Goal: Information Seeking & Learning: Learn about a topic

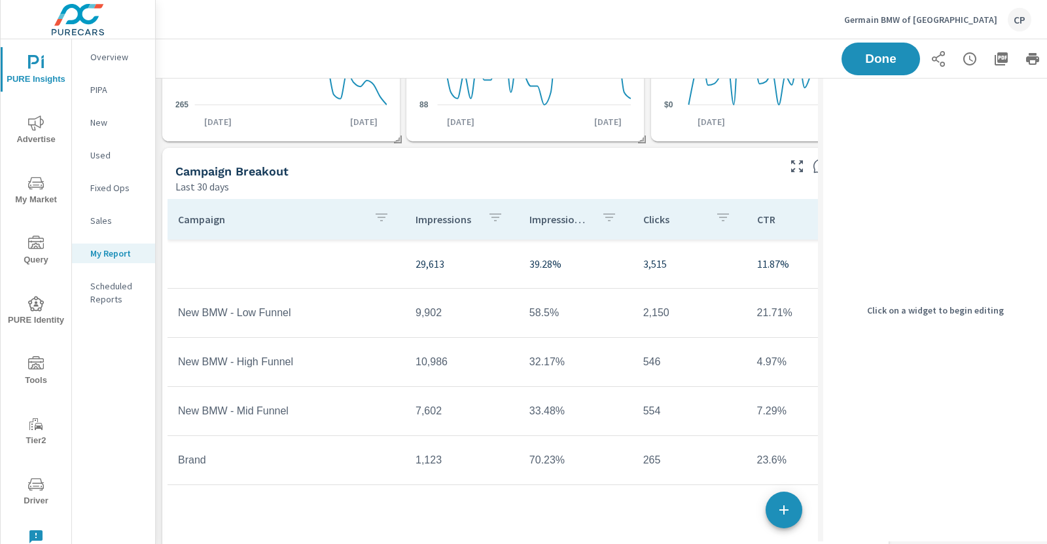
scroll to position [2416, 740]
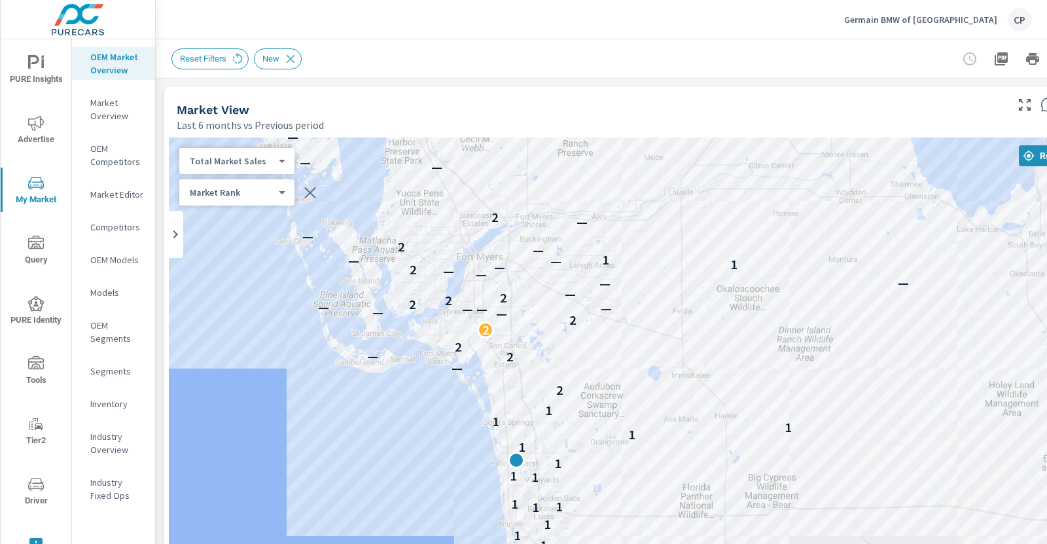
scroll to position [5, 0]
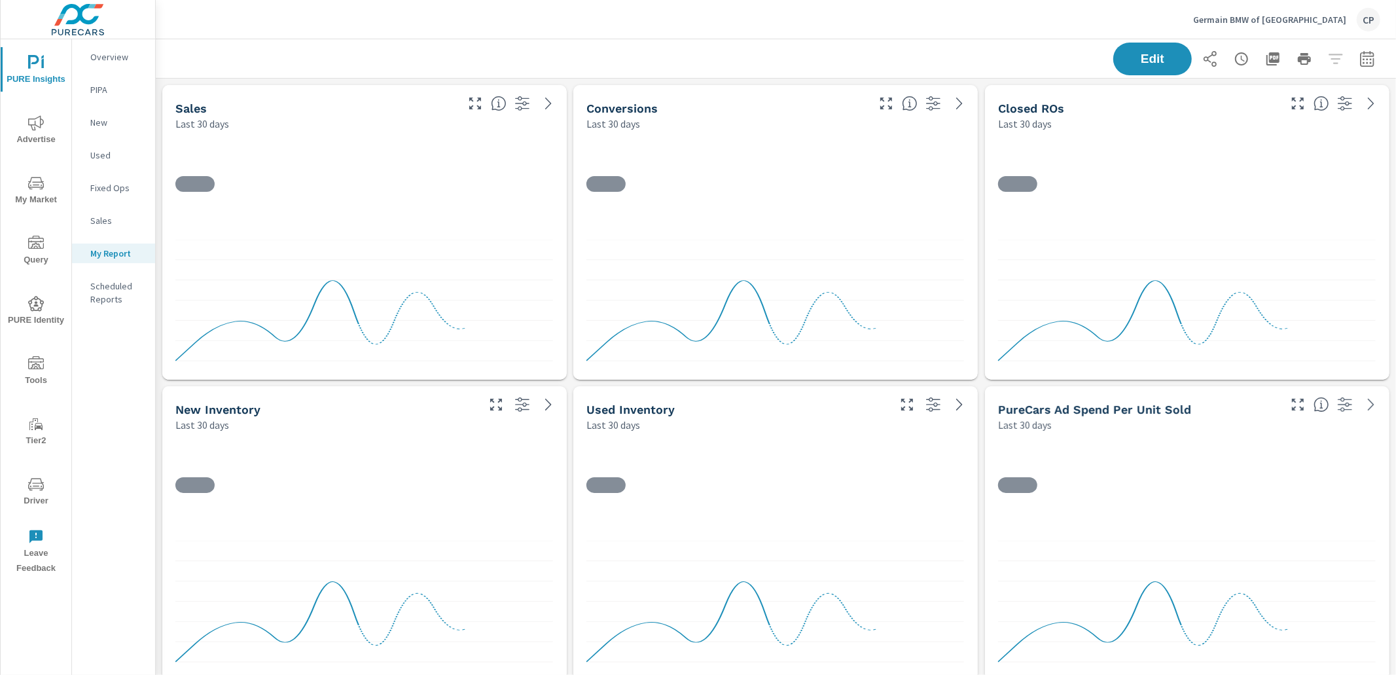
scroll to position [2416, 1241]
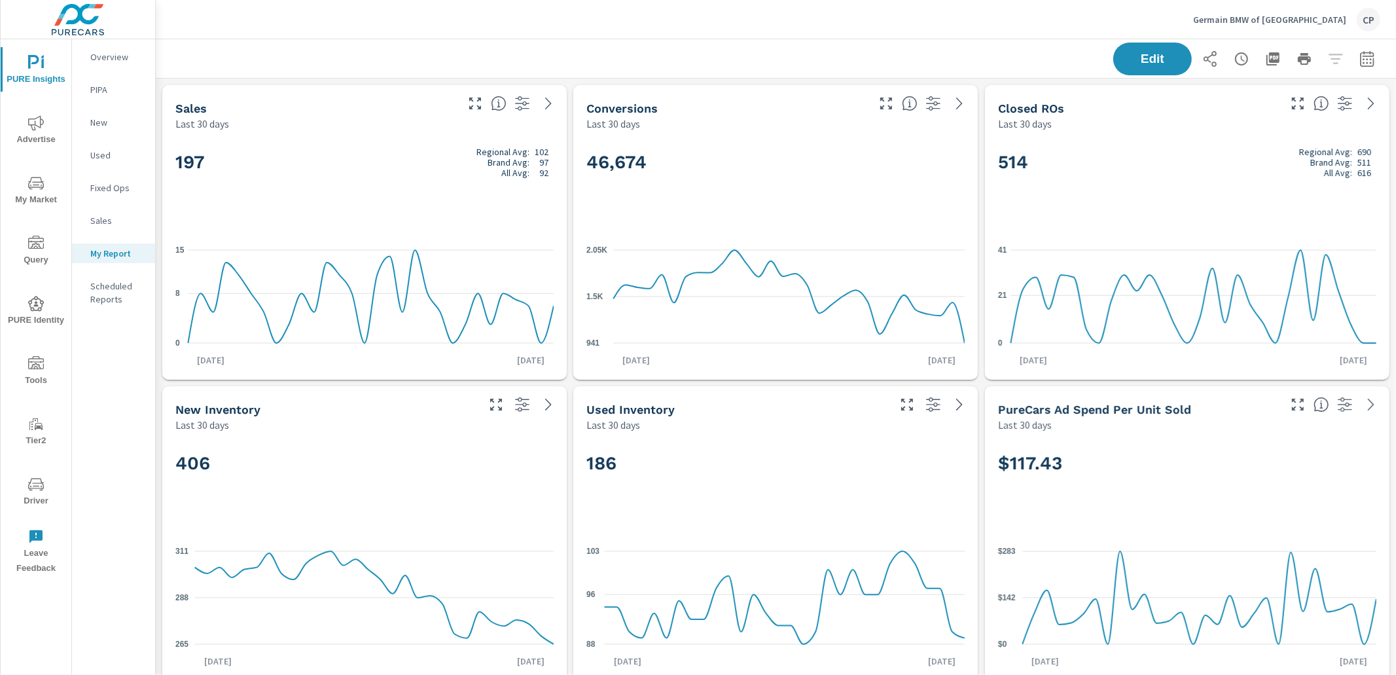
click at [1286, 10] on div "Germain BMW of Naples CP" at bounding box center [1286, 20] width 187 height 24
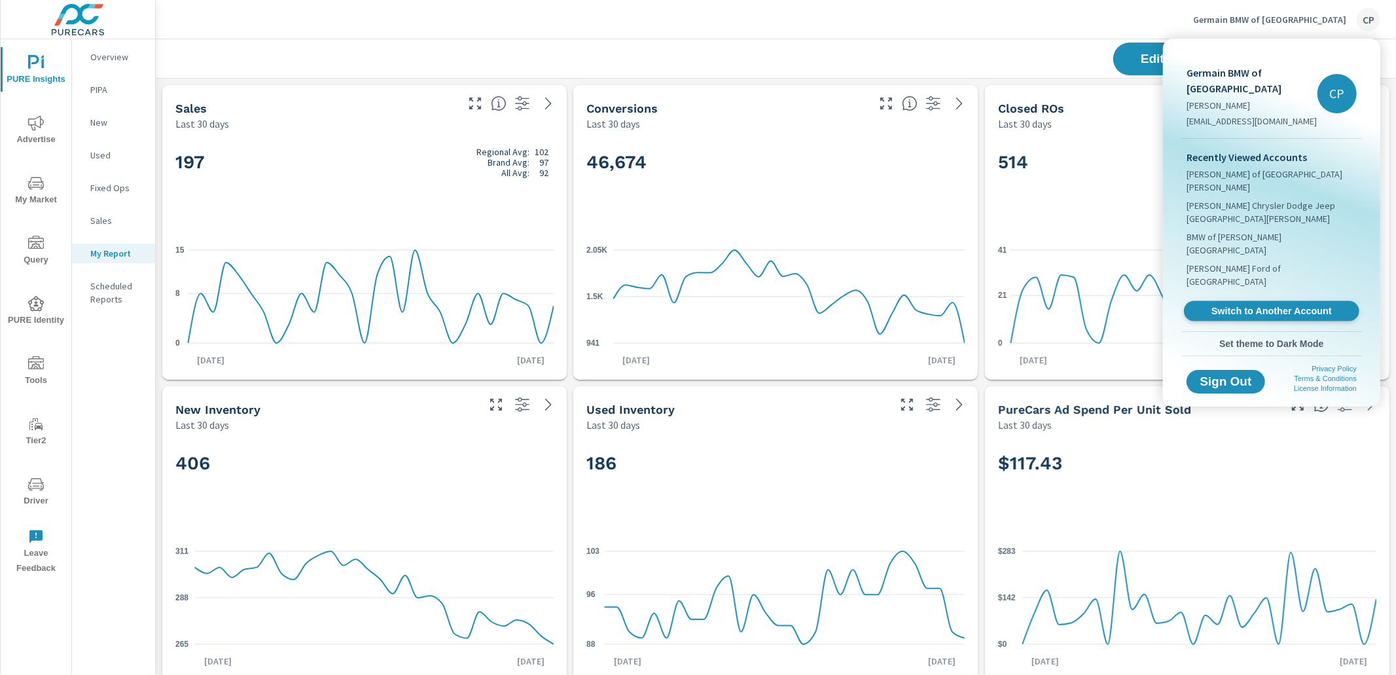
click at [1297, 305] on span "Switch to Another Account" at bounding box center [1271, 311] width 160 height 12
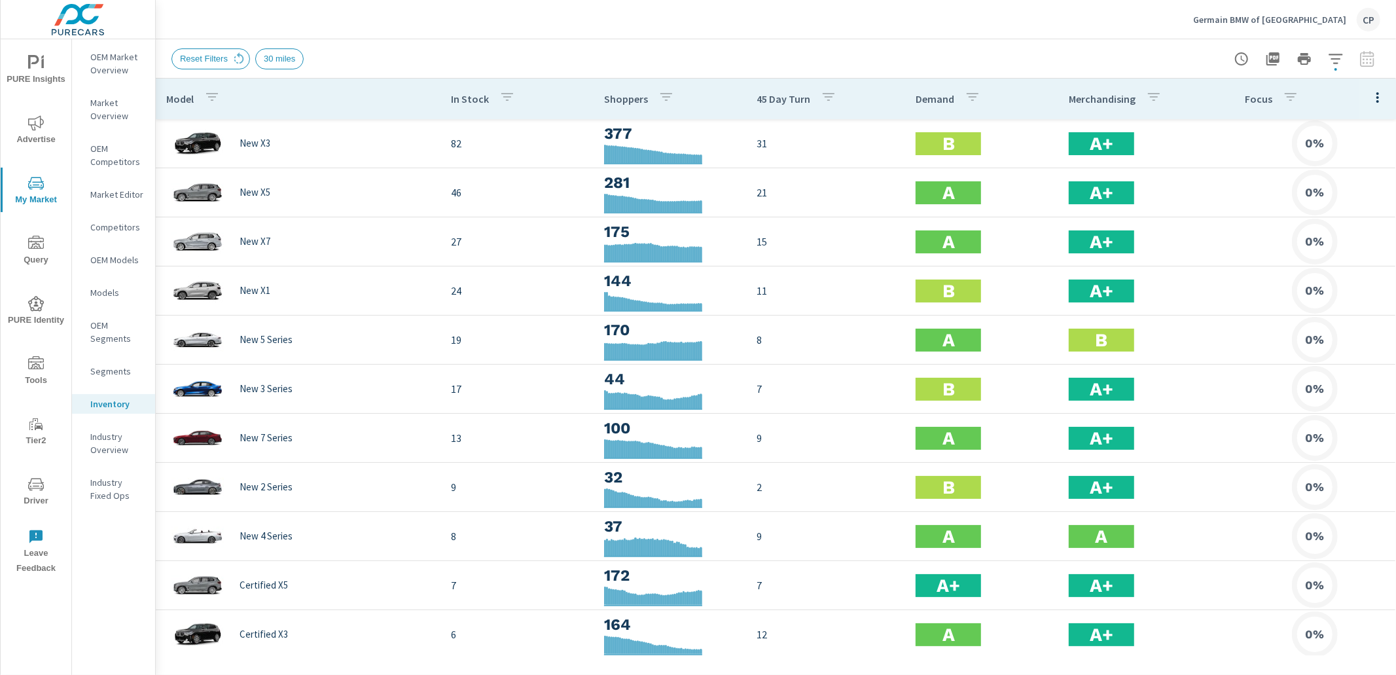
click at [1267, 9] on div "Germain BMW of Naples CP" at bounding box center [1286, 20] width 187 height 24
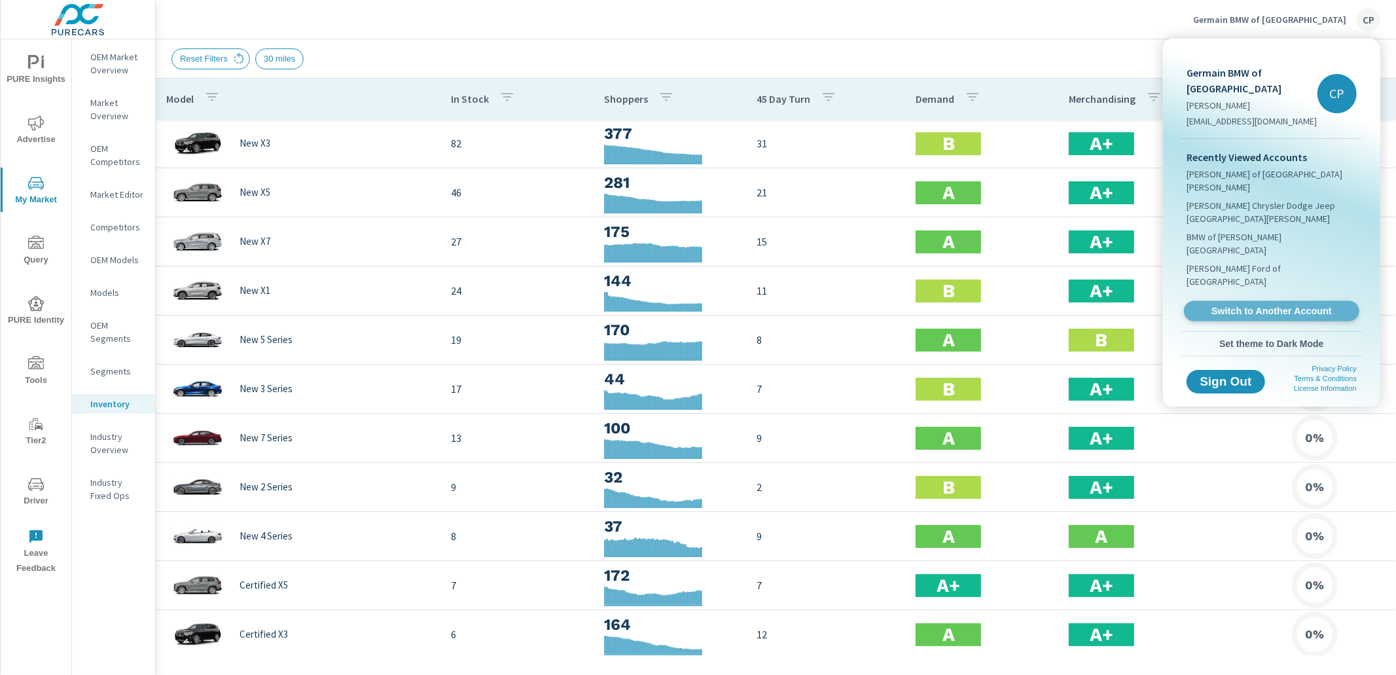
click at [1206, 305] on span "Switch to Another Account" at bounding box center [1271, 311] width 160 height 12
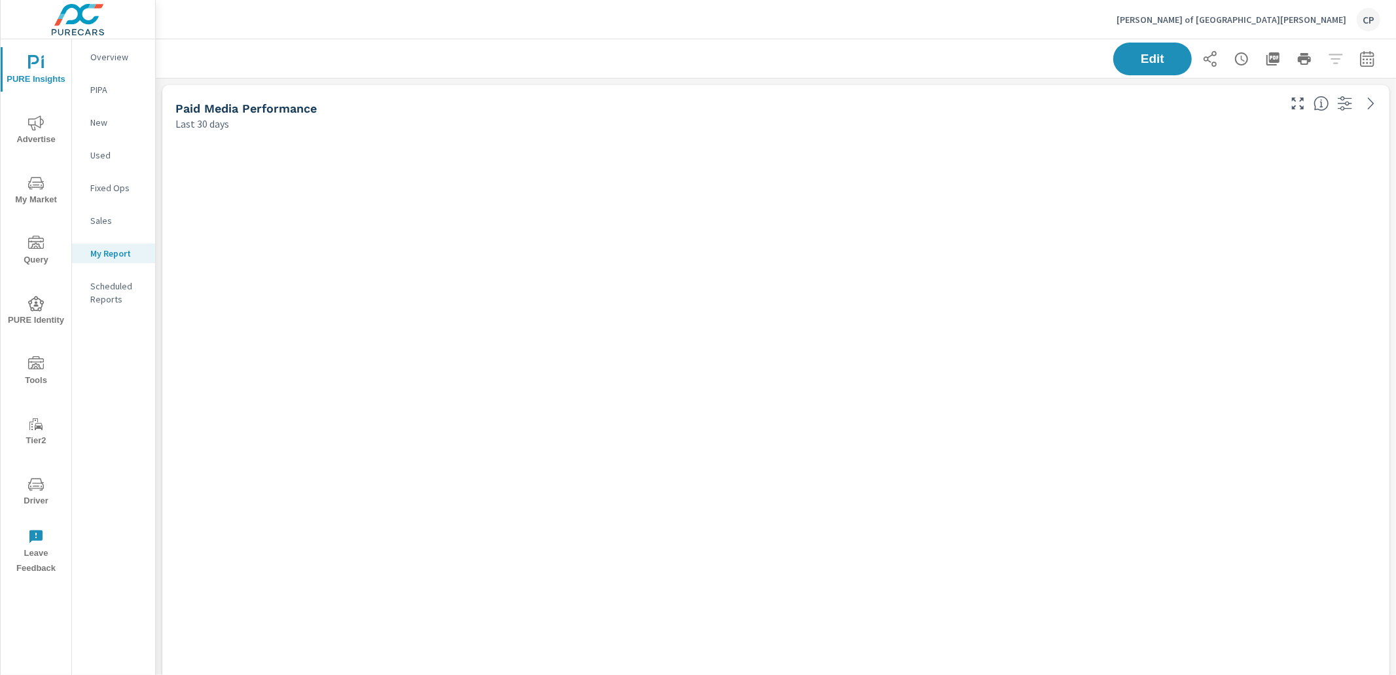
scroll to position [4072, 1241]
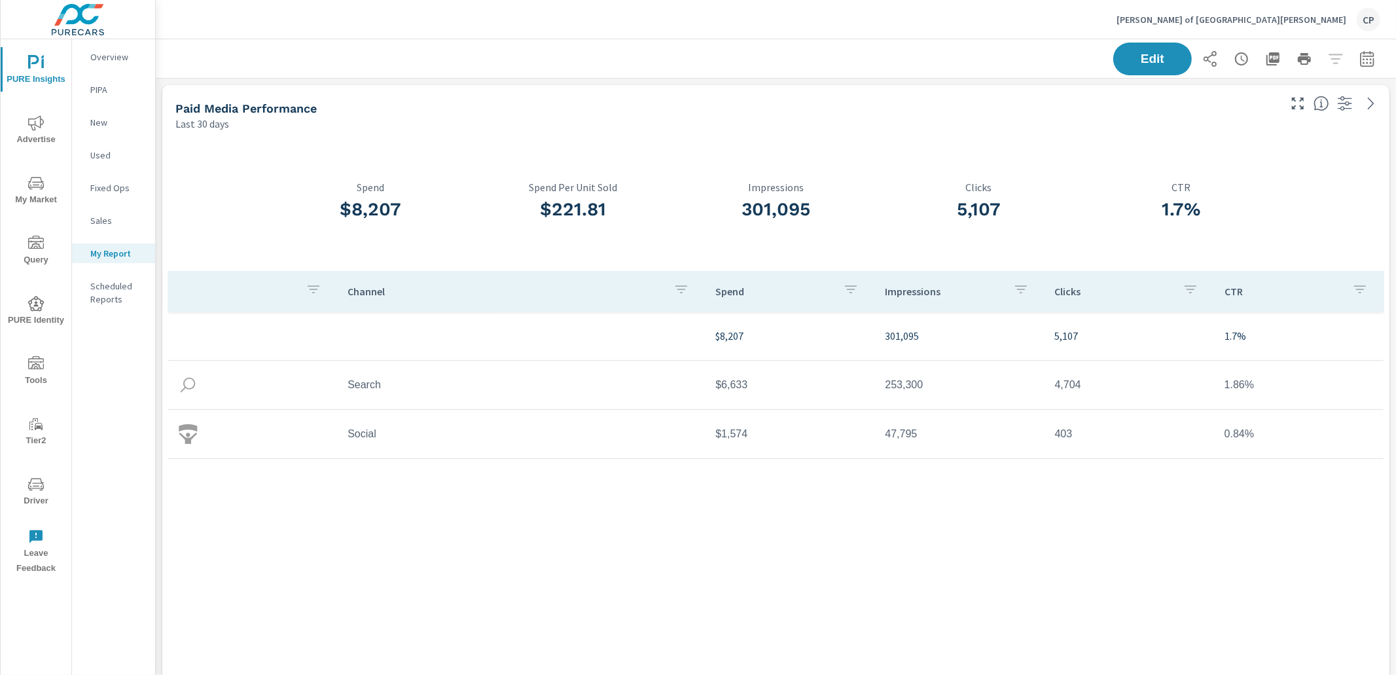
click at [48, 122] on span "Advertise" at bounding box center [36, 131] width 63 height 32
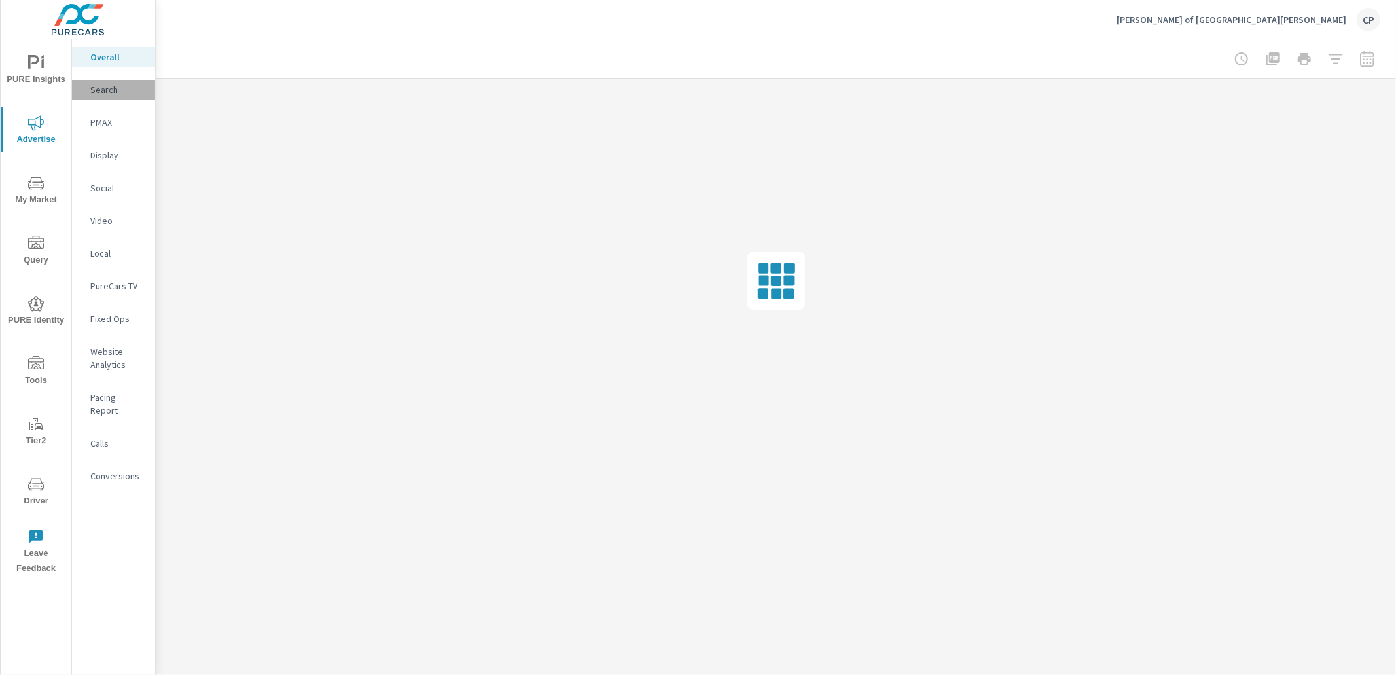
click at [122, 81] on div "Search" at bounding box center [113, 90] width 83 height 20
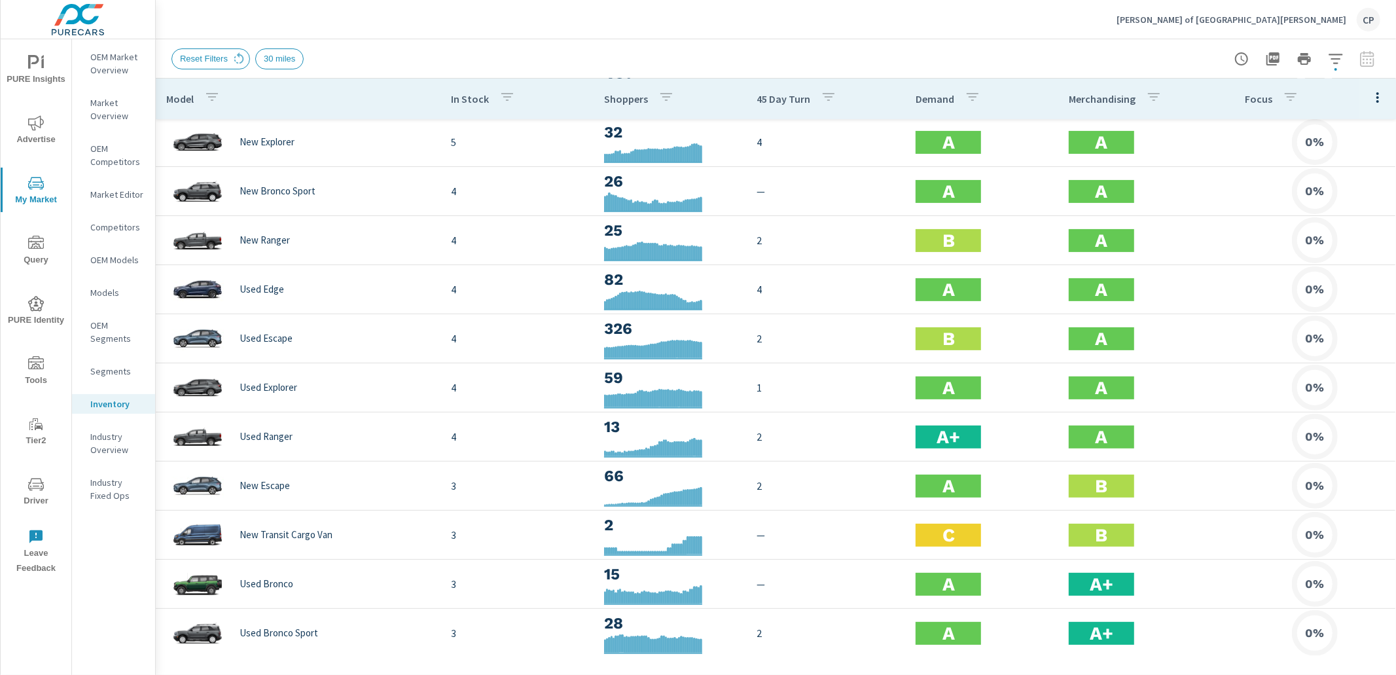
scroll to position [109, 0]
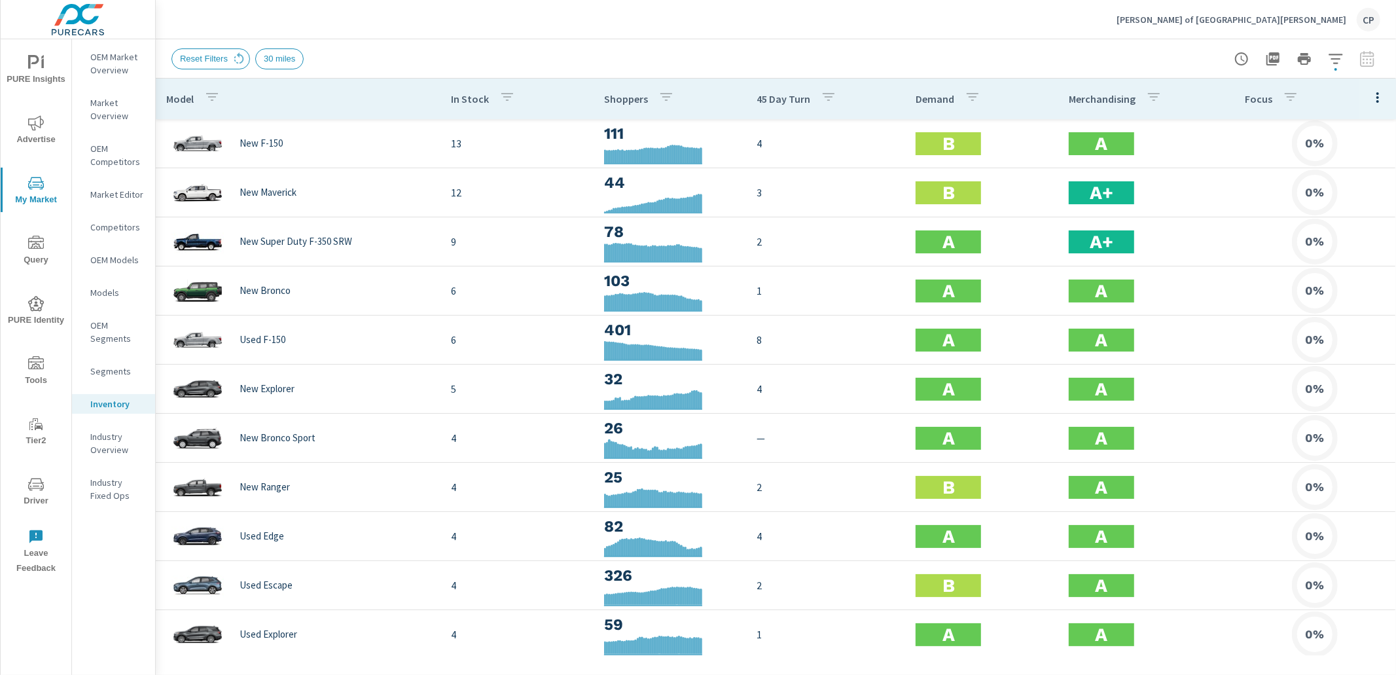
click at [45, 129] on span "Advertise" at bounding box center [36, 131] width 63 height 32
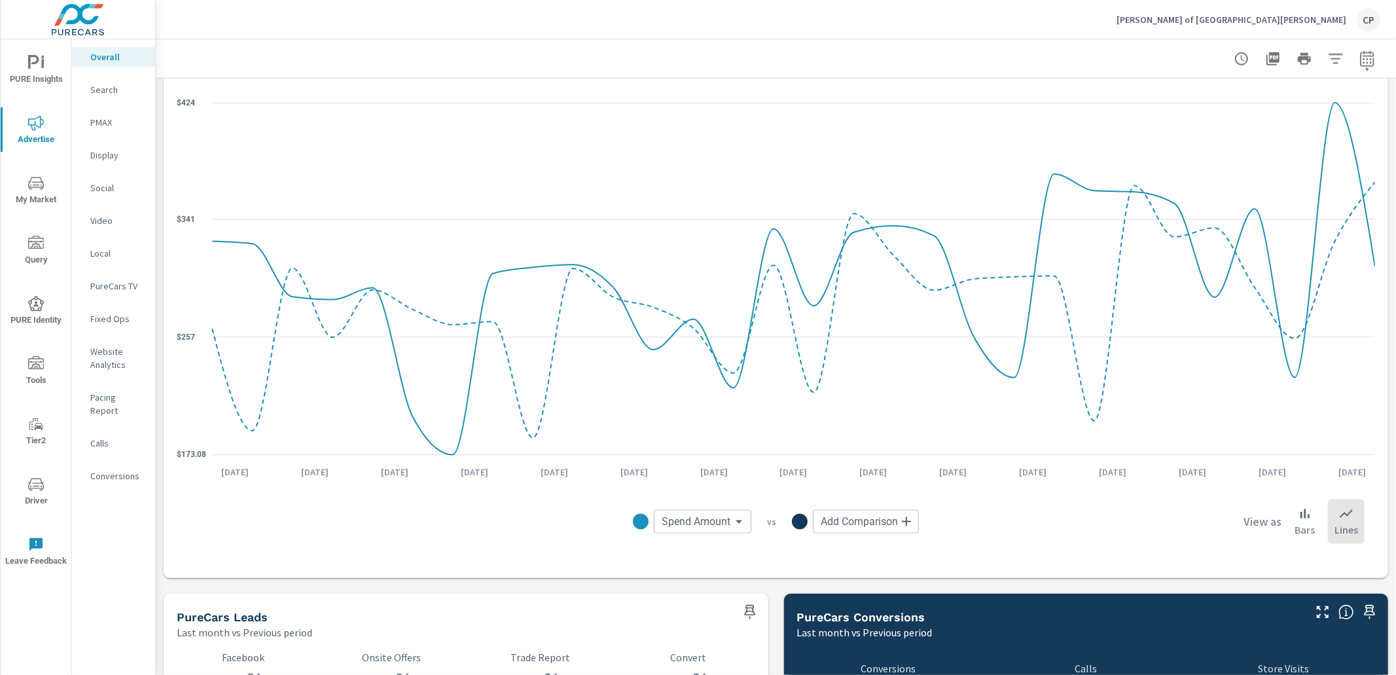
scroll to position [1277, 0]
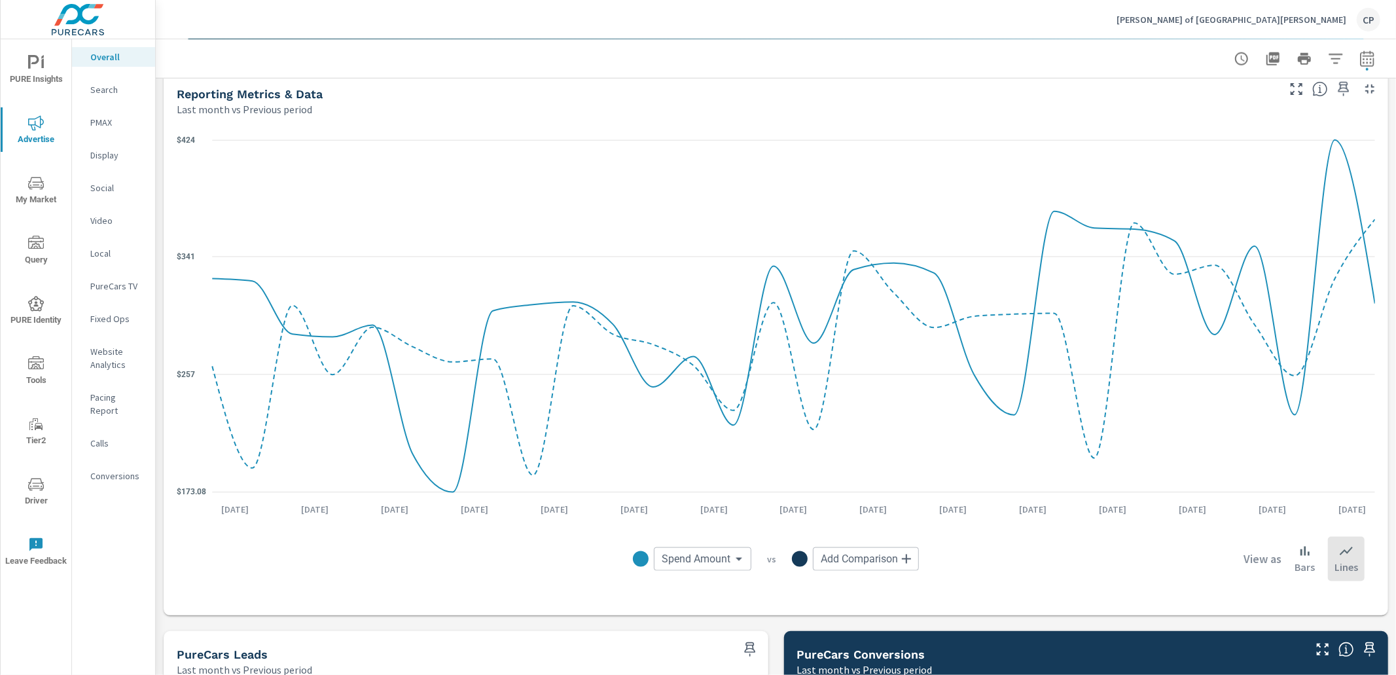
click at [117, 92] on p "Search" at bounding box center [117, 89] width 54 height 13
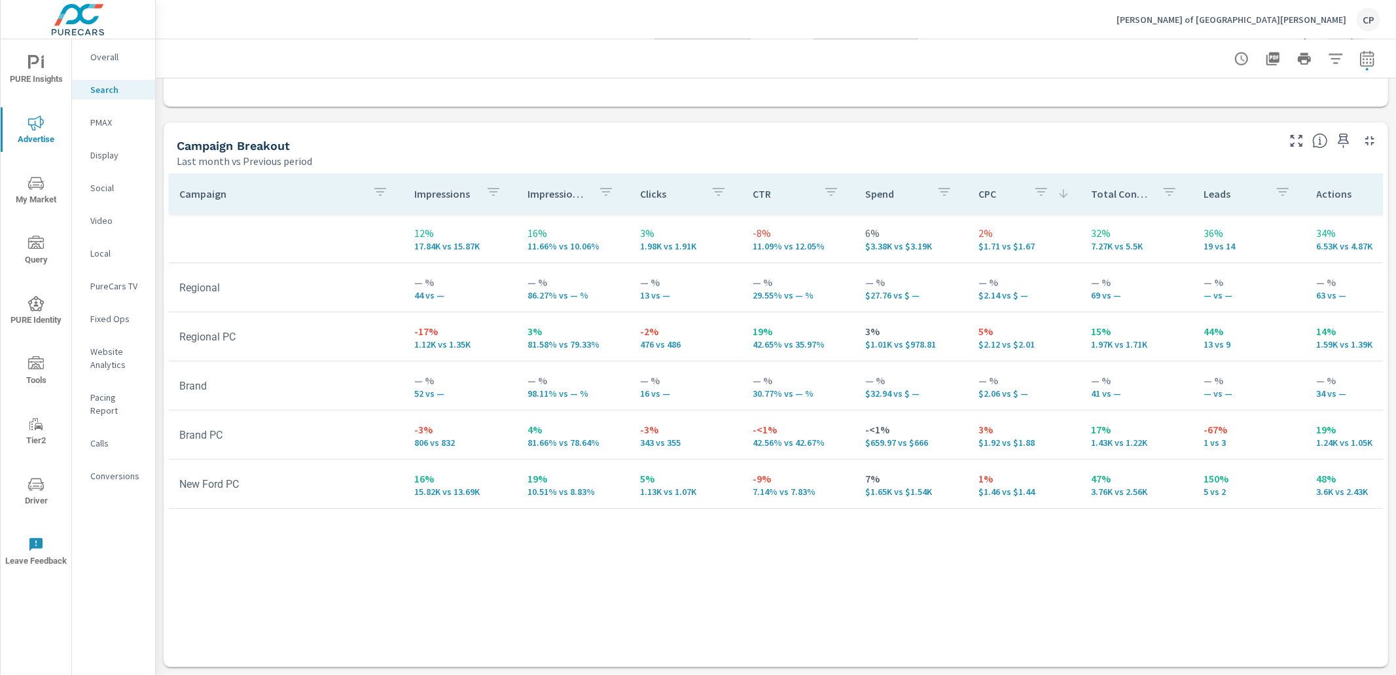
scroll to position [1212, 0]
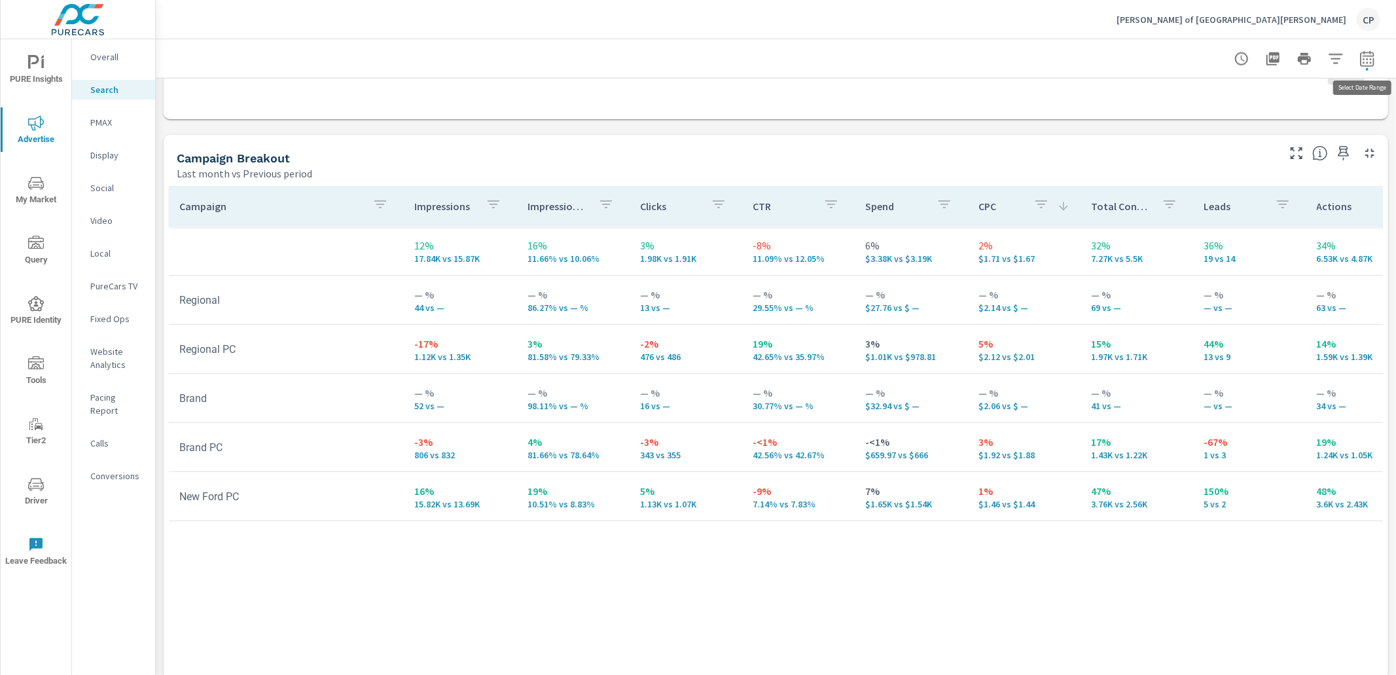
click at [1371, 56] on icon "button" at bounding box center [1367, 58] width 14 height 16
select select "Last month"
select select "Previous period"
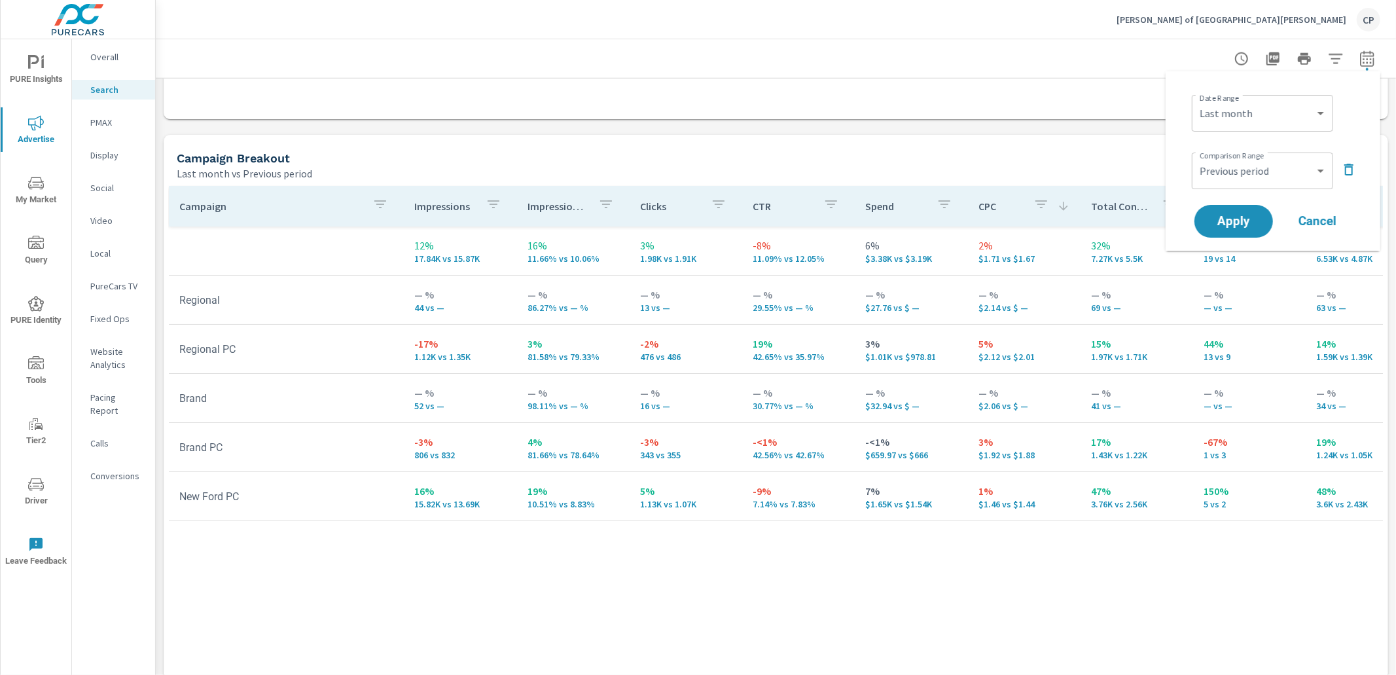
click at [1350, 168] on icon "button" at bounding box center [1349, 170] width 16 height 16
click at [1237, 179] on span "Apply" at bounding box center [1234, 185] width 54 height 12
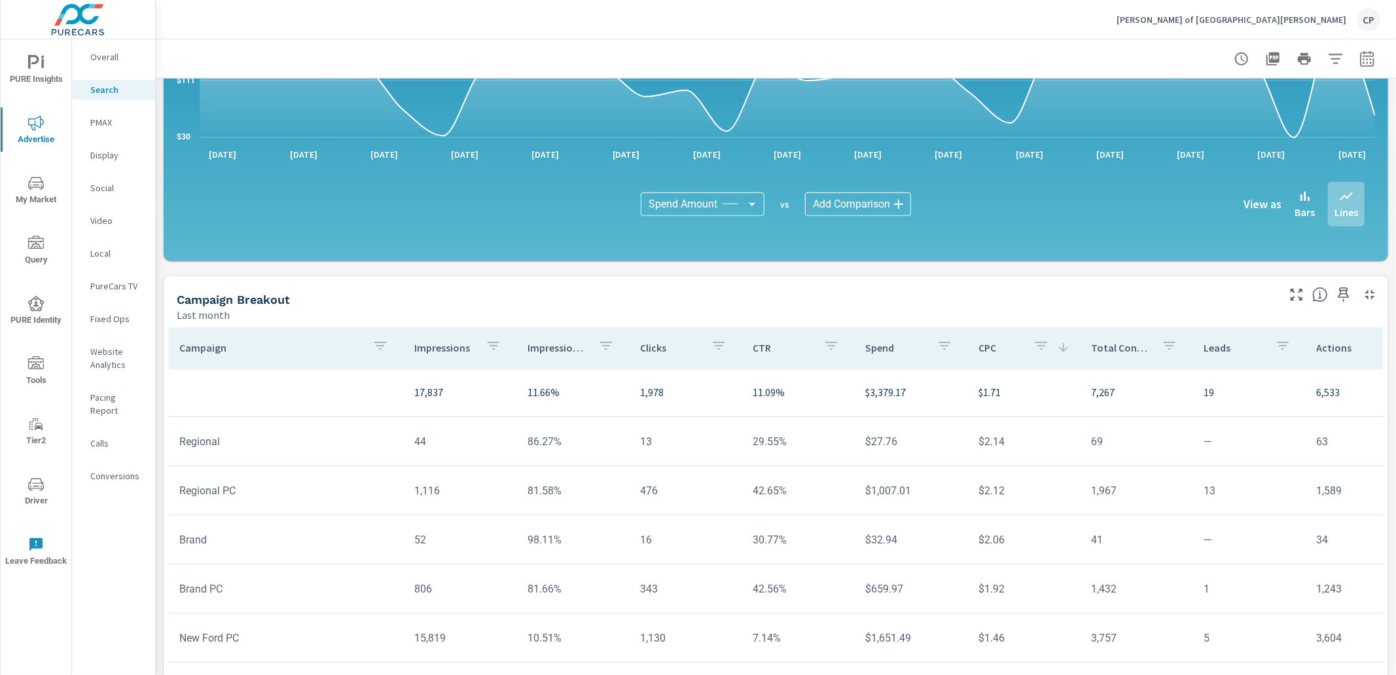
scroll to position [799, 0]
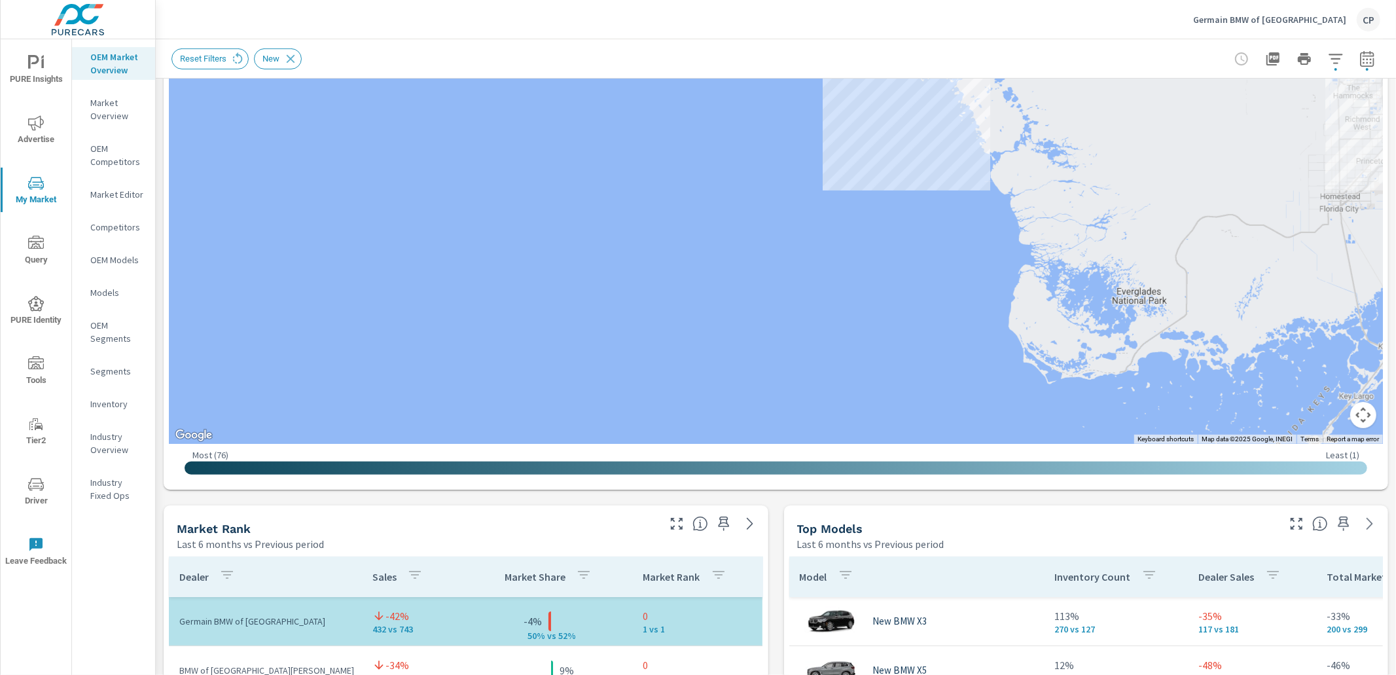
scroll to position [418, 0]
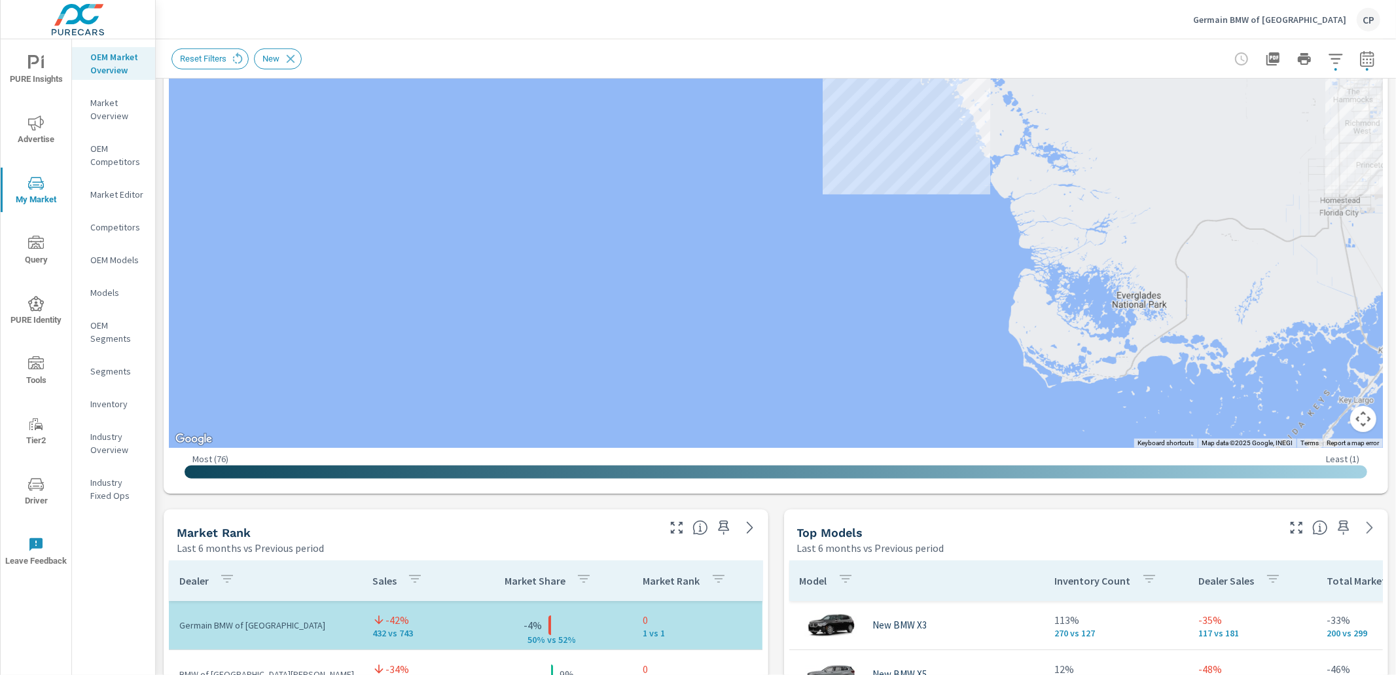
click at [1280, 14] on p "Germain BMW of Naples" at bounding box center [1269, 20] width 153 height 12
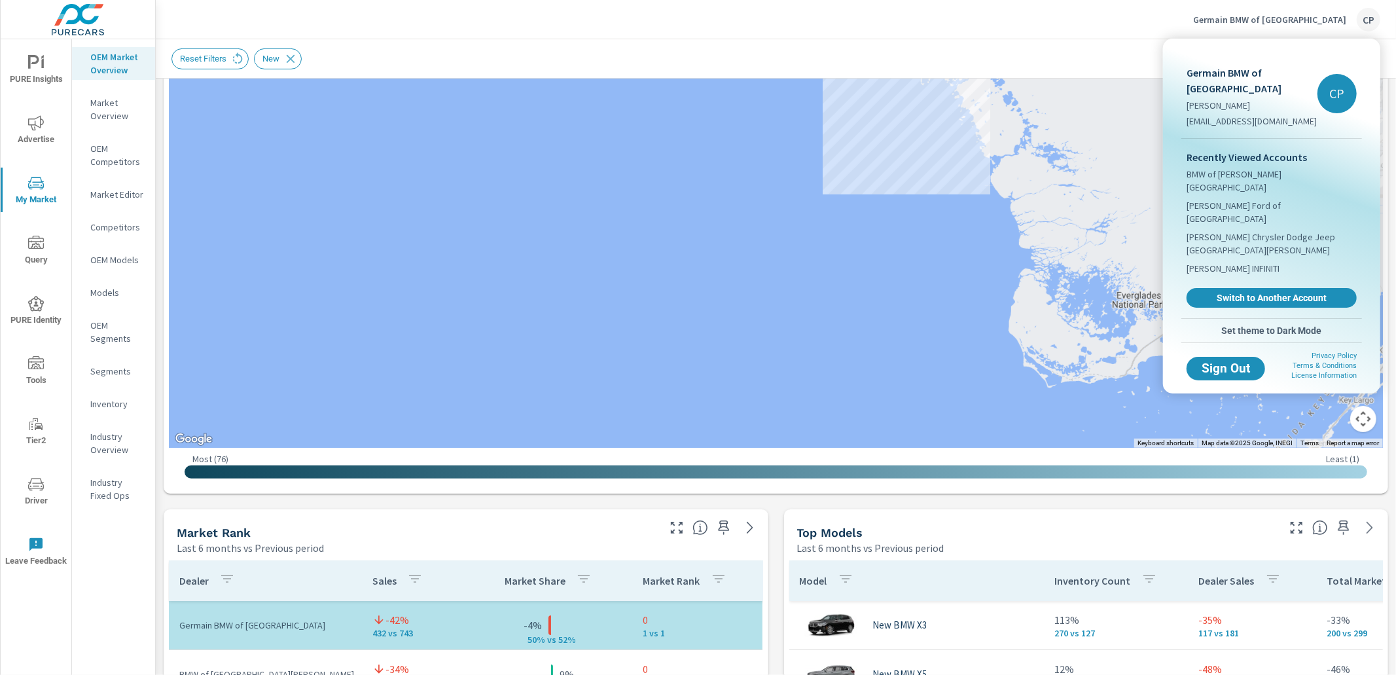
click at [1244, 292] on span "Switch to Another Account" at bounding box center [1272, 298] width 156 height 12
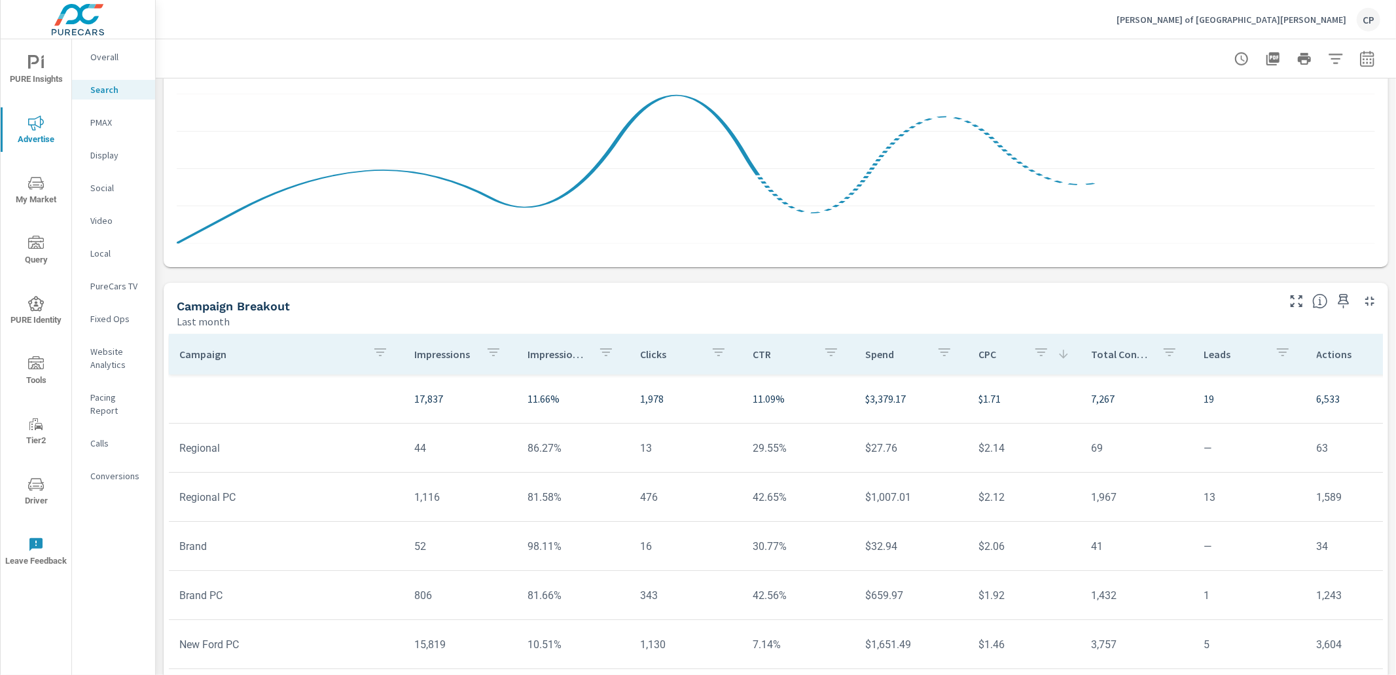
scroll to position [799, 0]
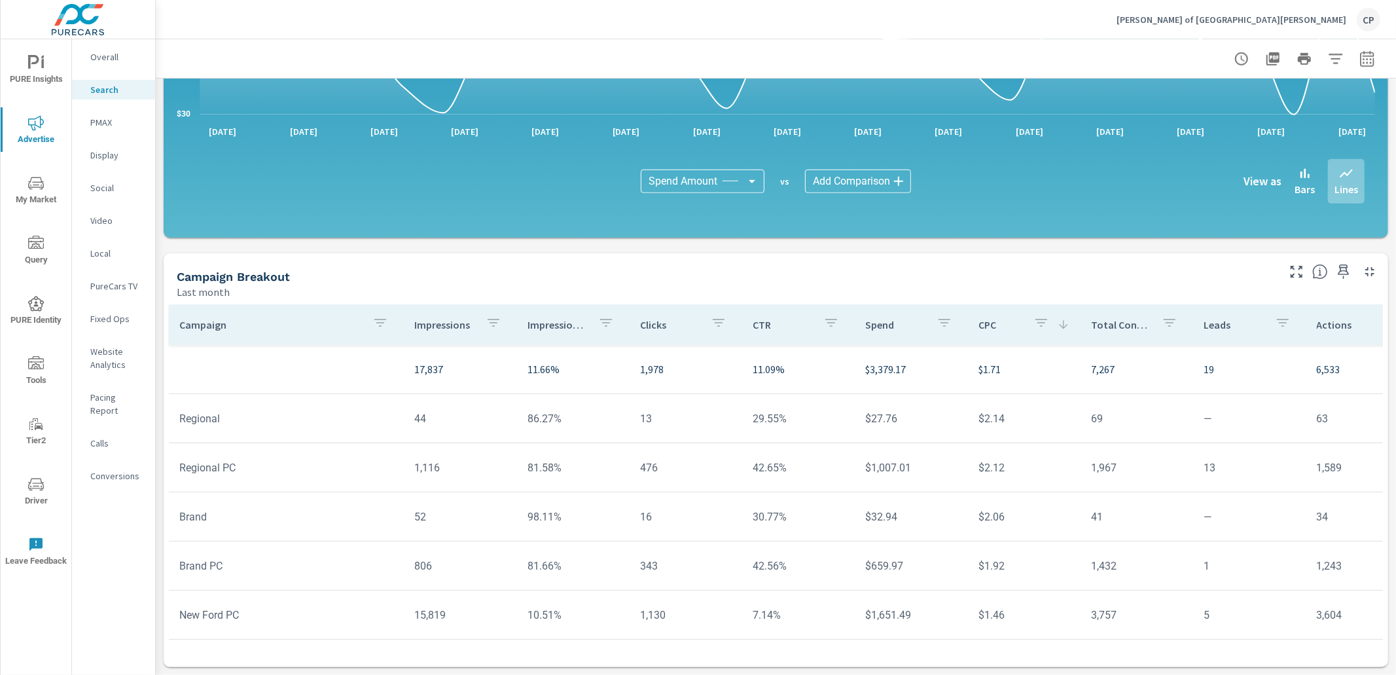
click at [1364, 55] on icon "button" at bounding box center [1367, 58] width 14 height 16
select select "Last month"
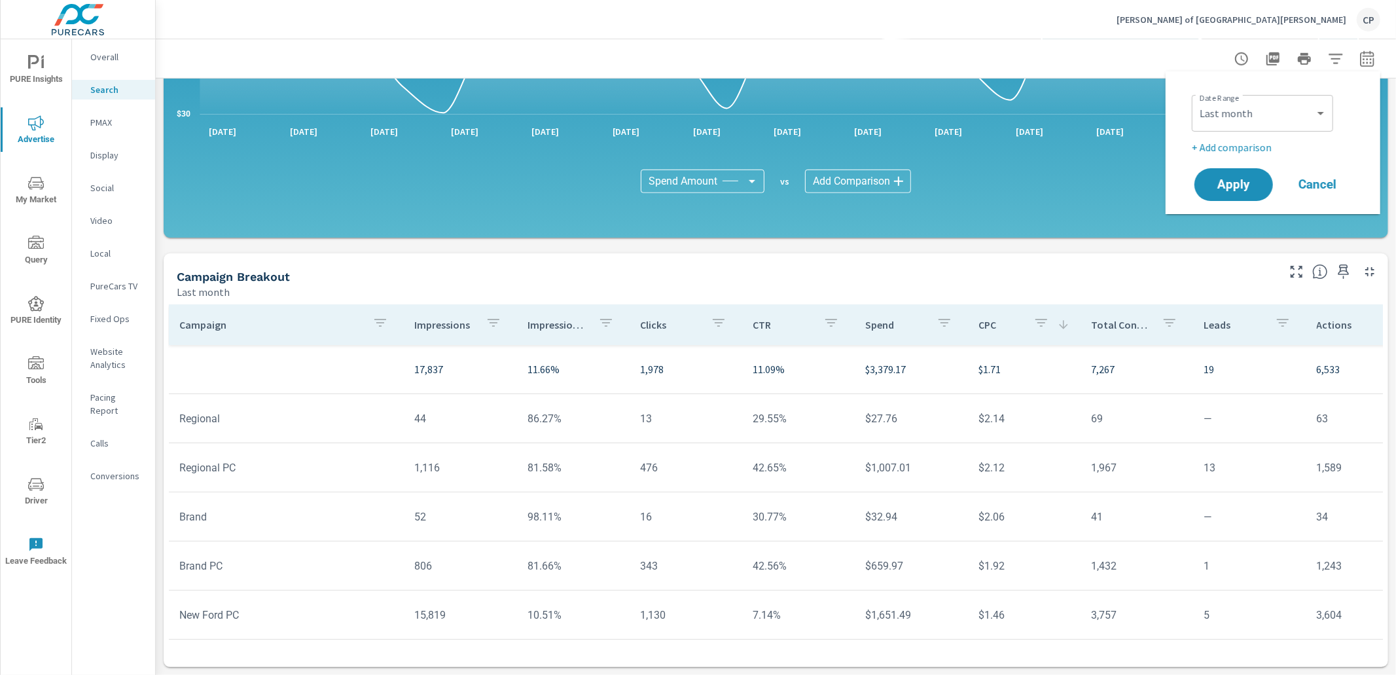
click at [1260, 148] on p "+ Add comparison" at bounding box center [1276, 147] width 168 height 16
select select "Previous period"
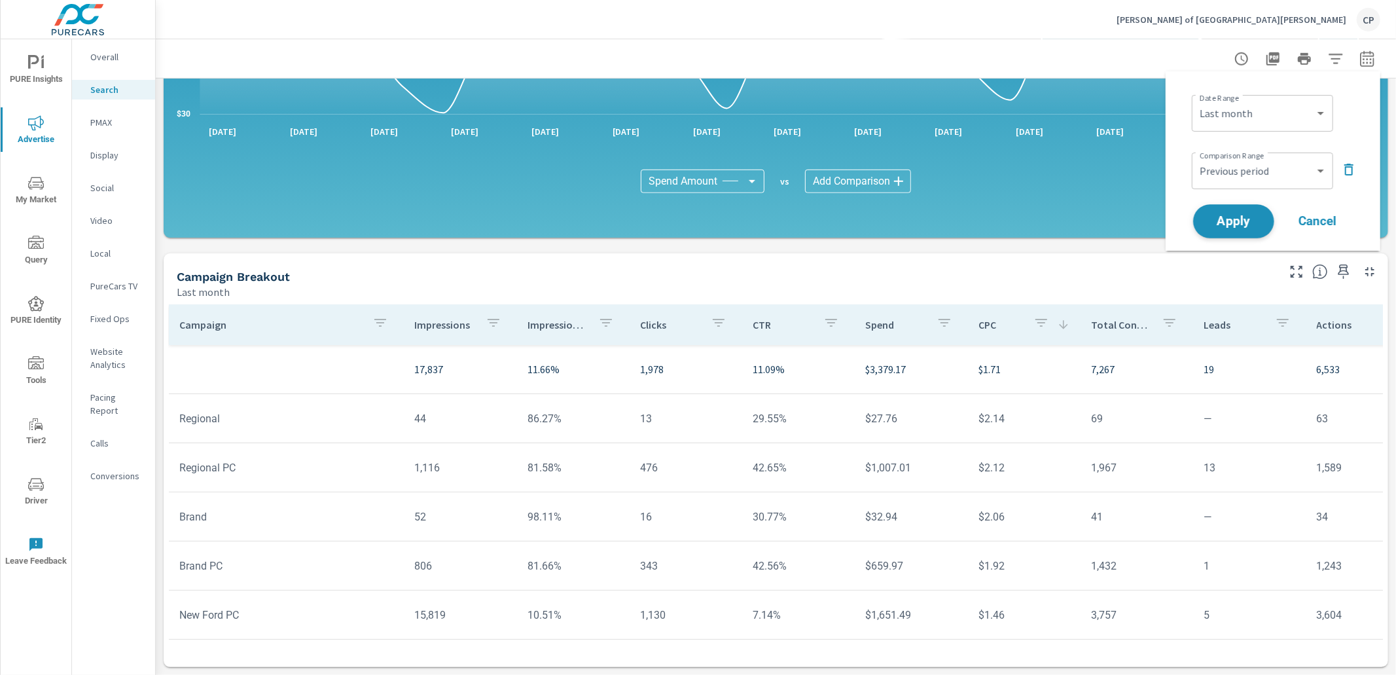
click at [1248, 210] on button "Apply" at bounding box center [1233, 221] width 81 height 34
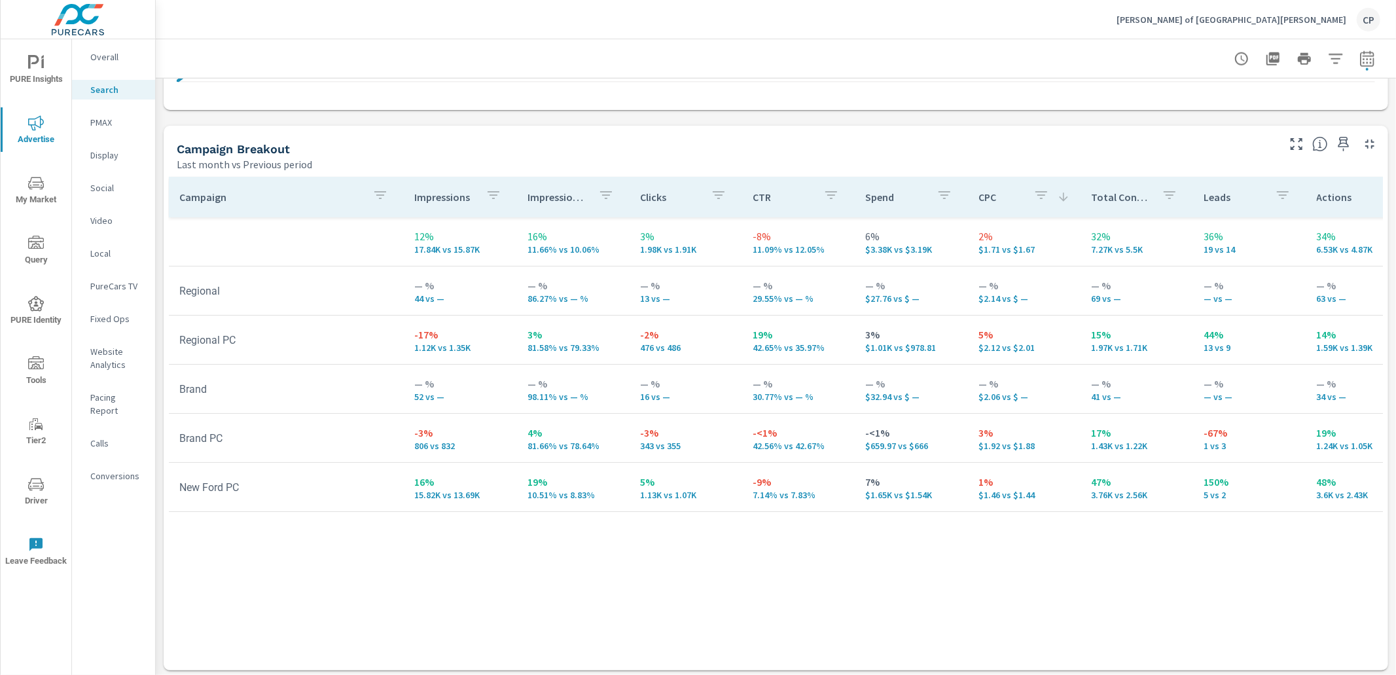
scroll to position [1225, 0]
click at [1371, 57] on icon "button" at bounding box center [1368, 59] width 16 height 16
select select "Last month"
select select "Previous period"
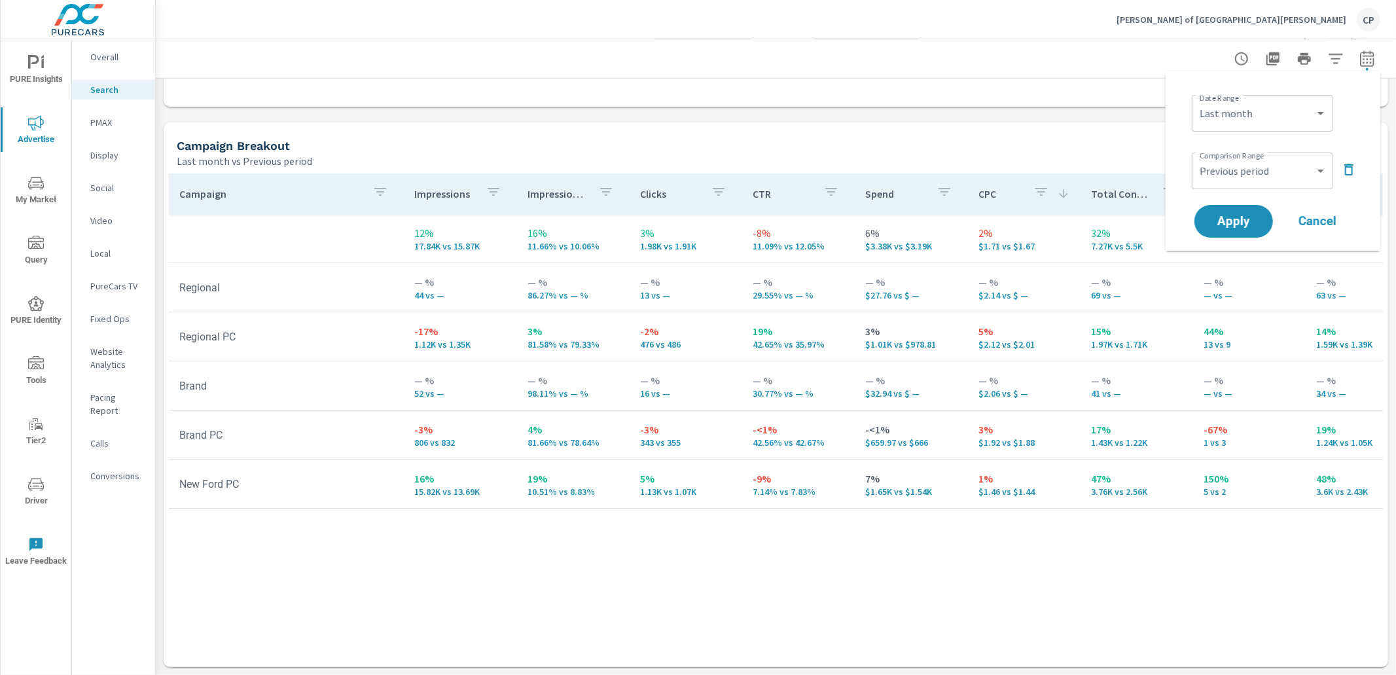
drag, startPoint x: 1348, startPoint y: 160, endPoint x: 1337, endPoint y: 166, distance: 12.3
click at [1348, 160] on button "button" at bounding box center [1349, 169] width 21 height 21
click at [1263, 177] on button "Apply" at bounding box center [1233, 185] width 81 height 34
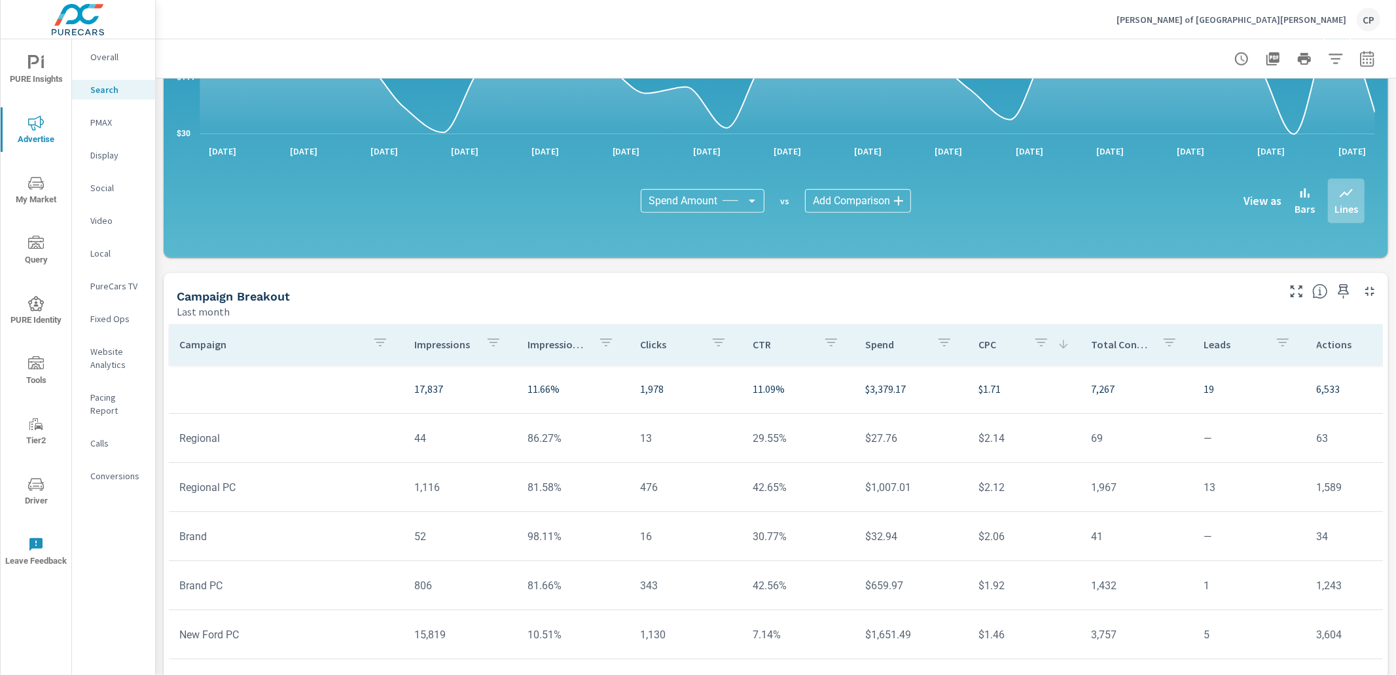
scroll to position [799, 0]
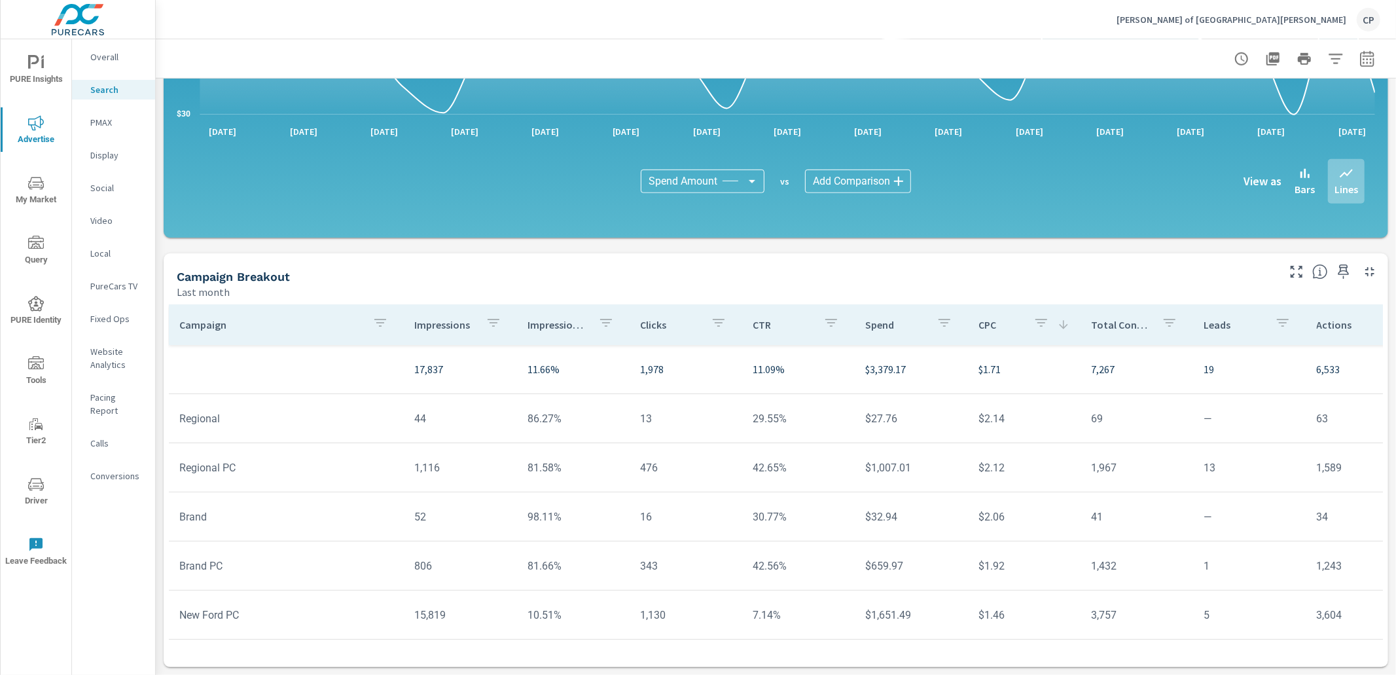
click at [1382, 60] on div at bounding box center [776, 58] width 1241 height 39
click at [1375, 59] on button "button" at bounding box center [1367, 59] width 26 height 26
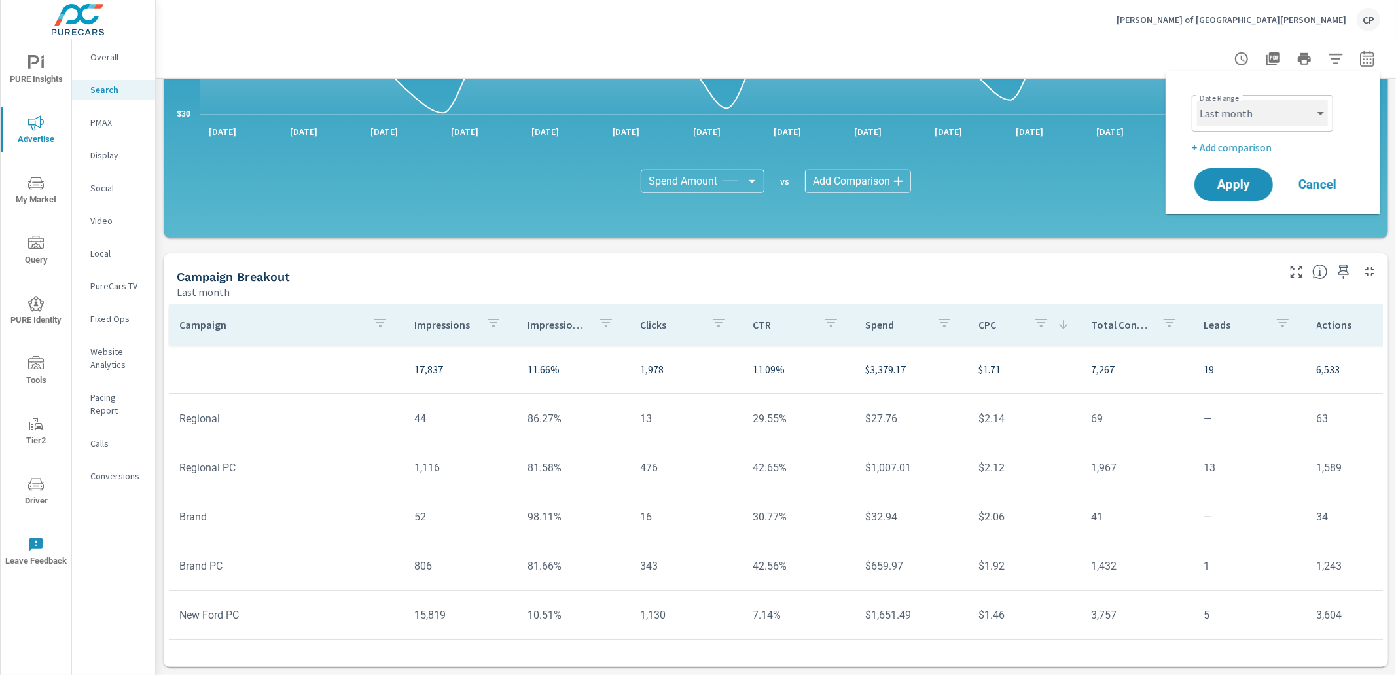
click at [1262, 118] on select "Custom Yesterday Last week Last 7 days Last 14 days Last 30 days Last 45 days L…" at bounding box center [1262, 113] width 131 height 26
select select "Month to date"
click at [1197, 100] on select "Custom Yesterday Last week Last 7 days Last 14 days Last 30 days Last 45 days L…" at bounding box center [1262, 113] width 131 height 26
click at [1246, 175] on button "Apply" at bounding box center [1233, 185] width 81 height 34
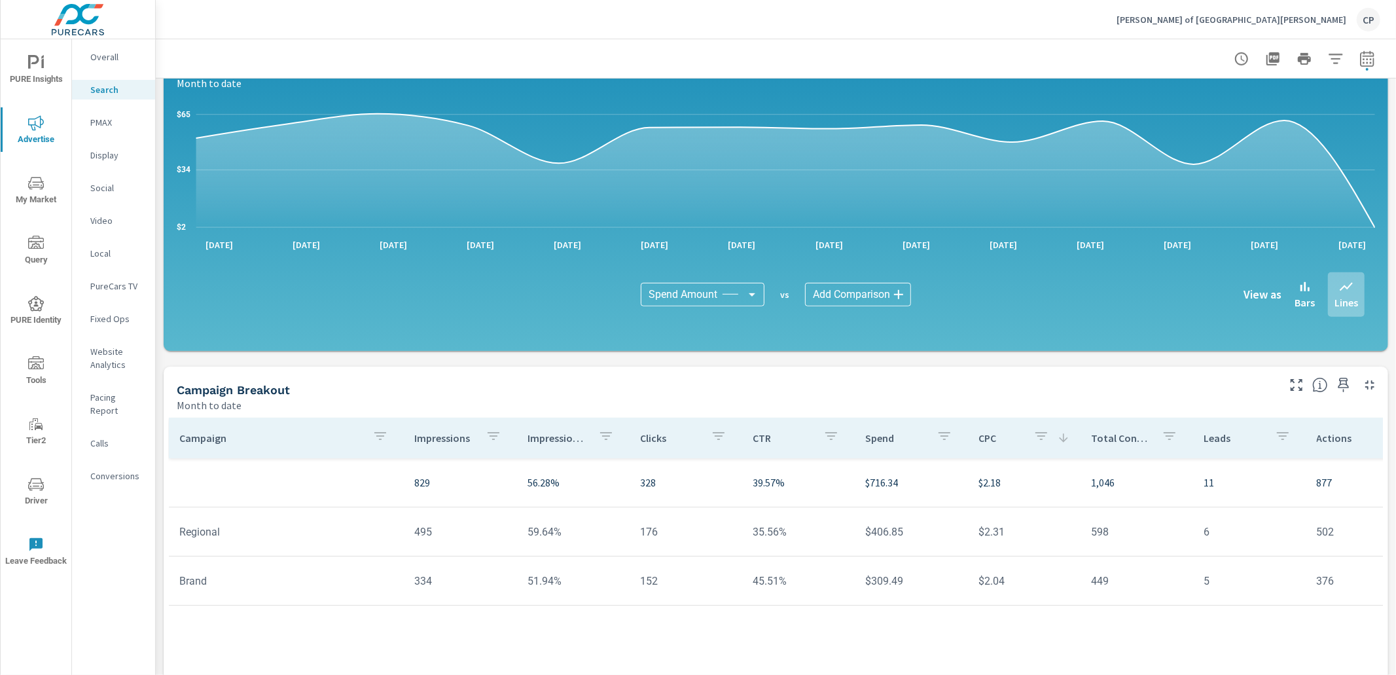
scroll to position [636, 0]
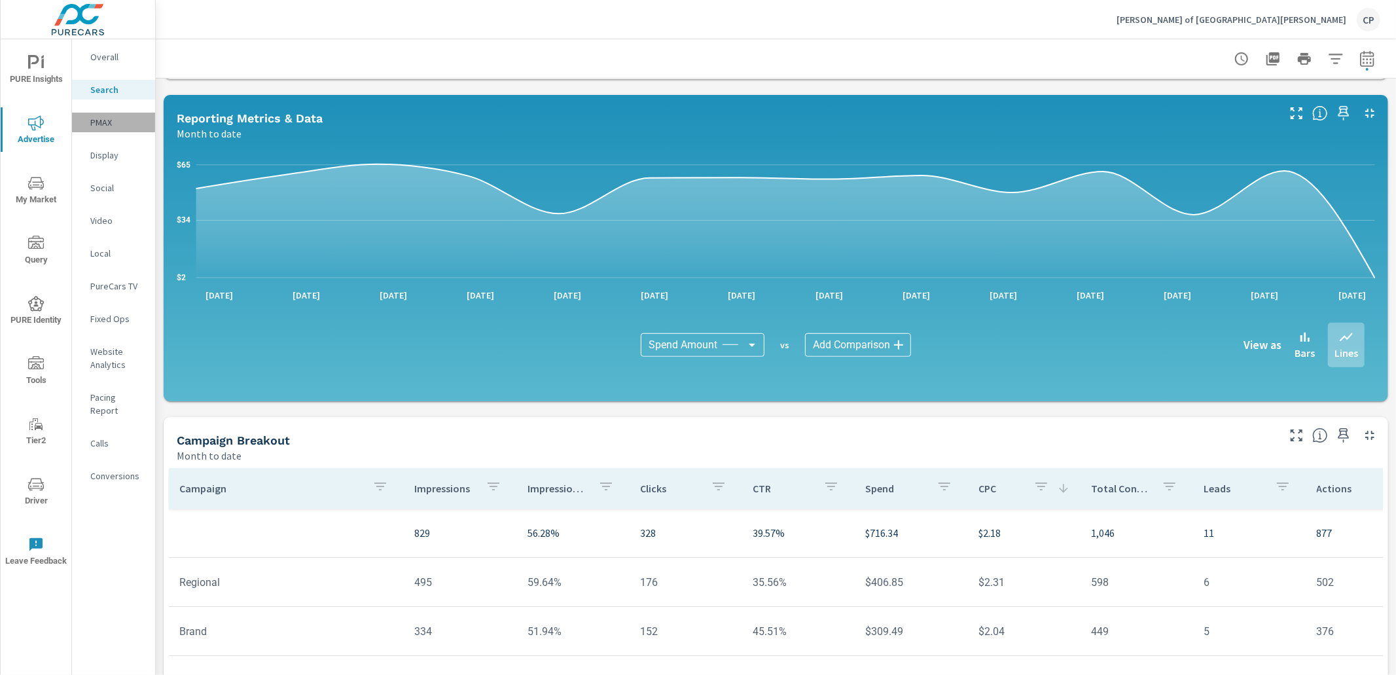
click at [95, 116] on p "PMAX" at bounding box center [117, 122] width 54 height 13
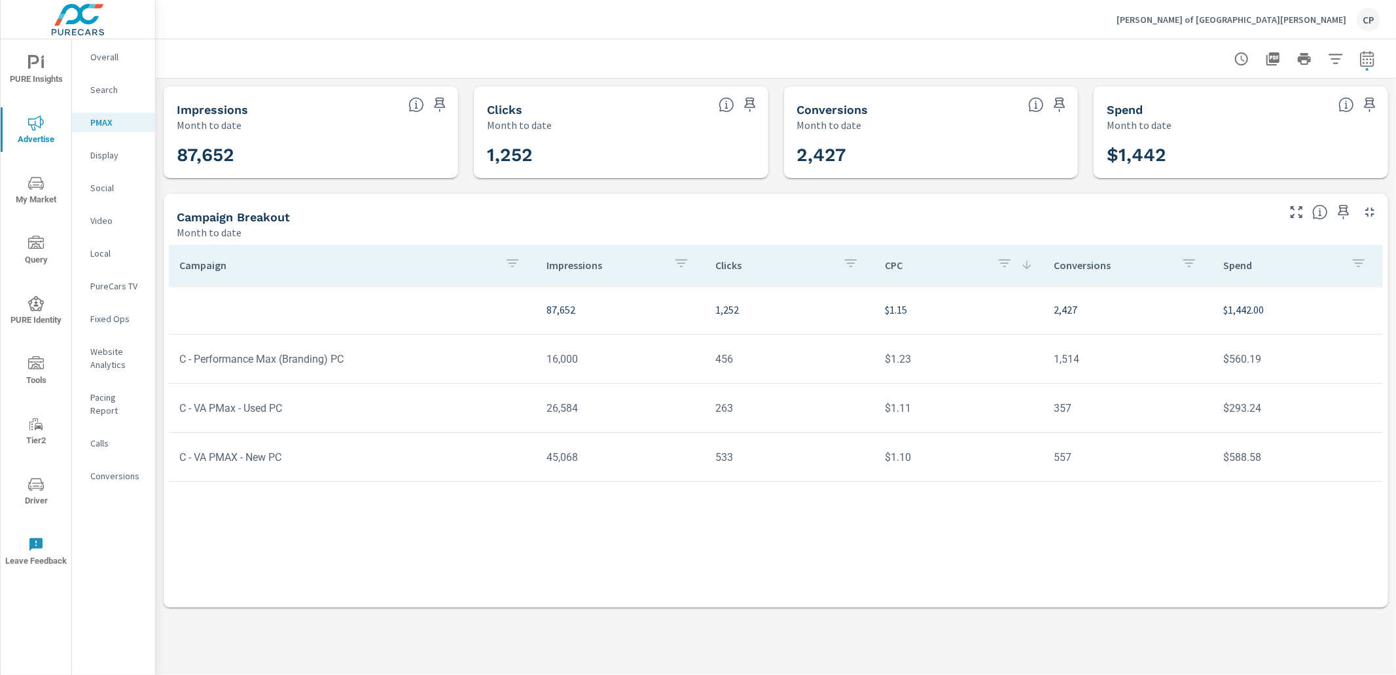
click at [1362, 65] on icon "button" at bounding box center [1367, 58] width 14 height 16
click at [1258, 105] on select "Custom Yesterday Last week Last 7 days Last 14 days Last 30 days Last 45 days L…" at bounding box center [1262, 113] width 131 height 26
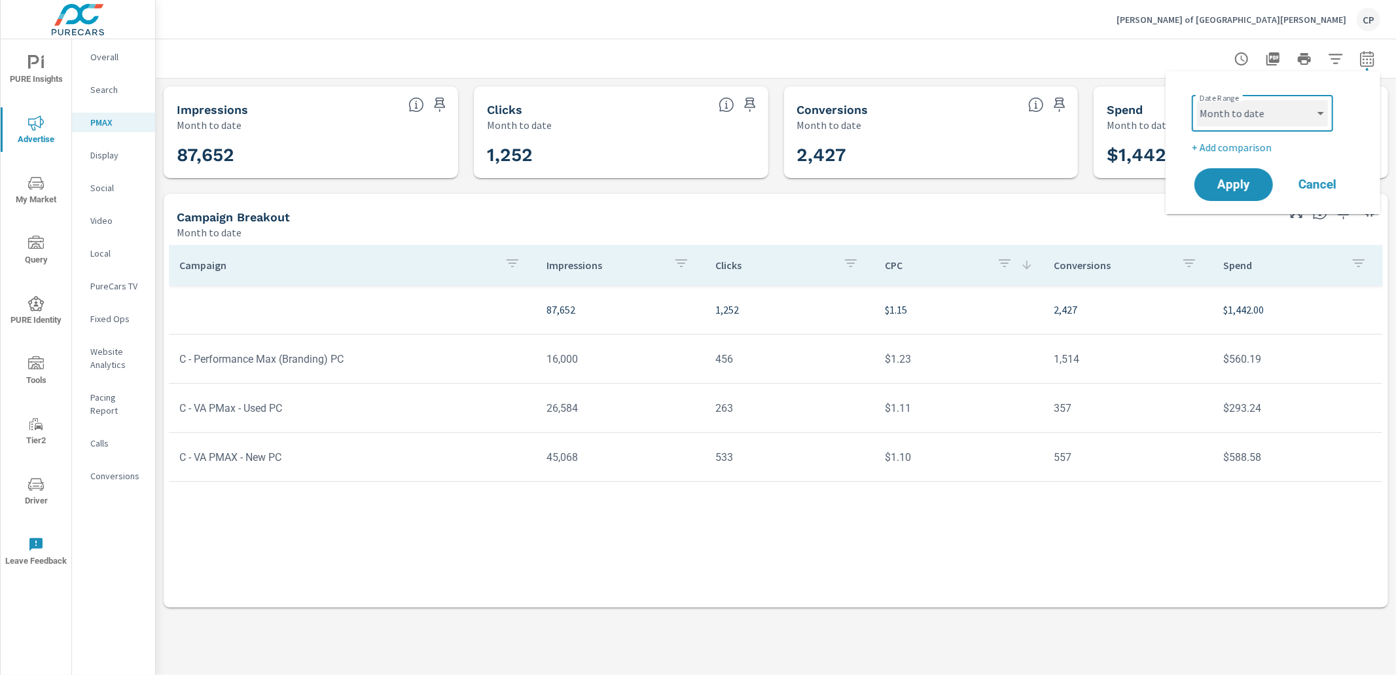
select select "Last month"
click at [1197, 100] on select "Custom Yesterday Last week Last 7 days Last 14 days Last 30 days Last 45 days L…" at bounding box center [1262, 113] width 131 height 26
click at [1225, 179] on span "Apply" at bounding box center [1234, 185] width 54 height 12
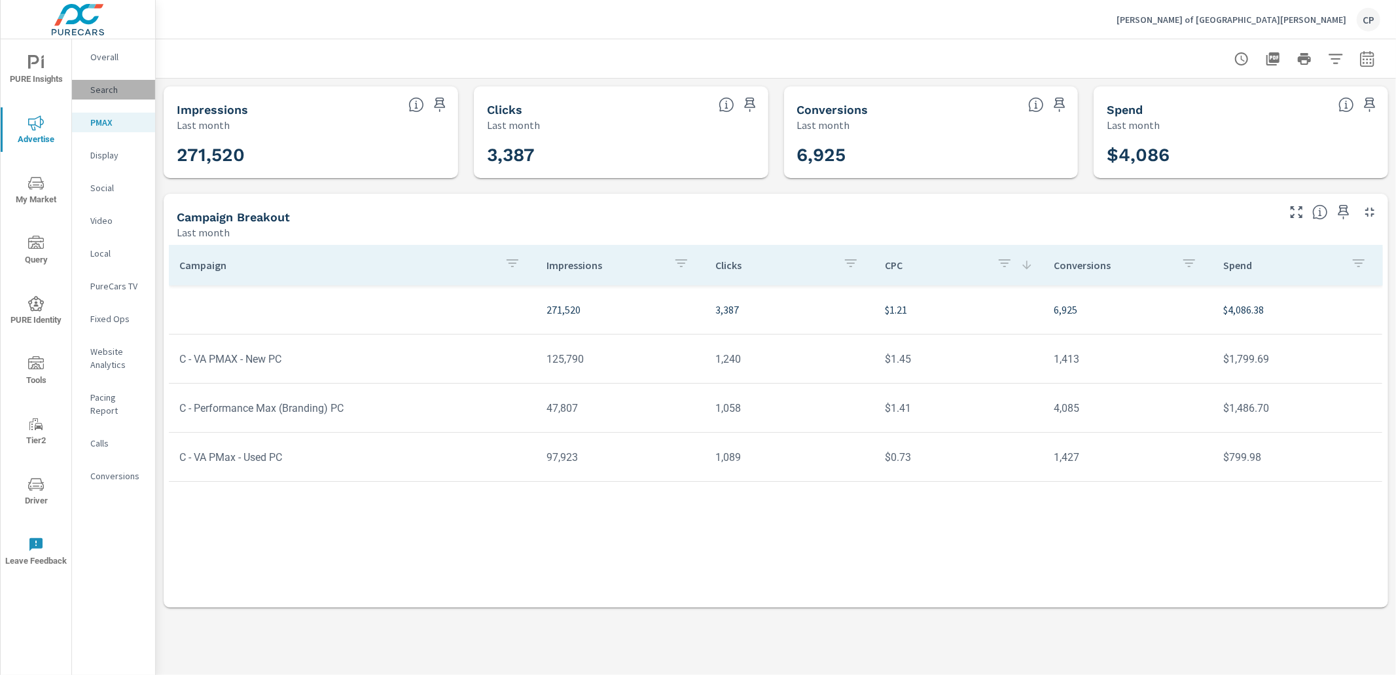
click at [132, 86] on p "Search" at bounding box center [117, 89] width 54 height 13
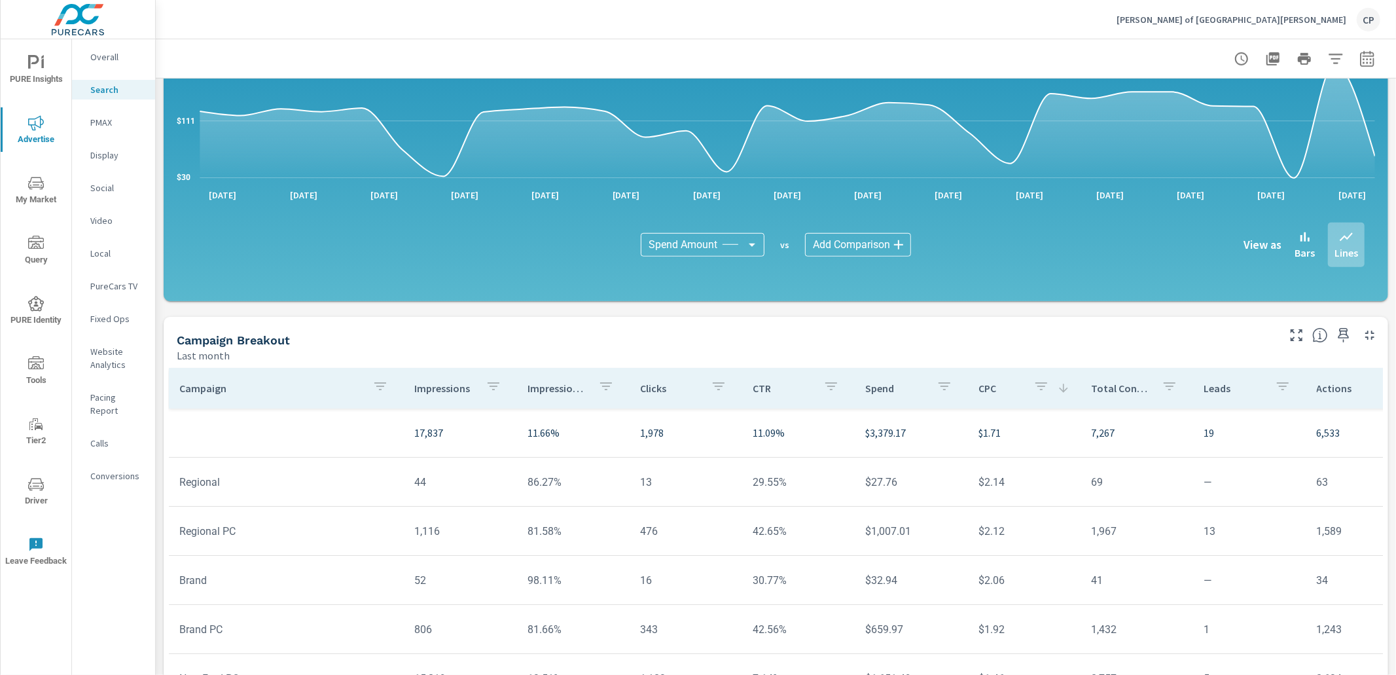
scroll to position [799, 0]
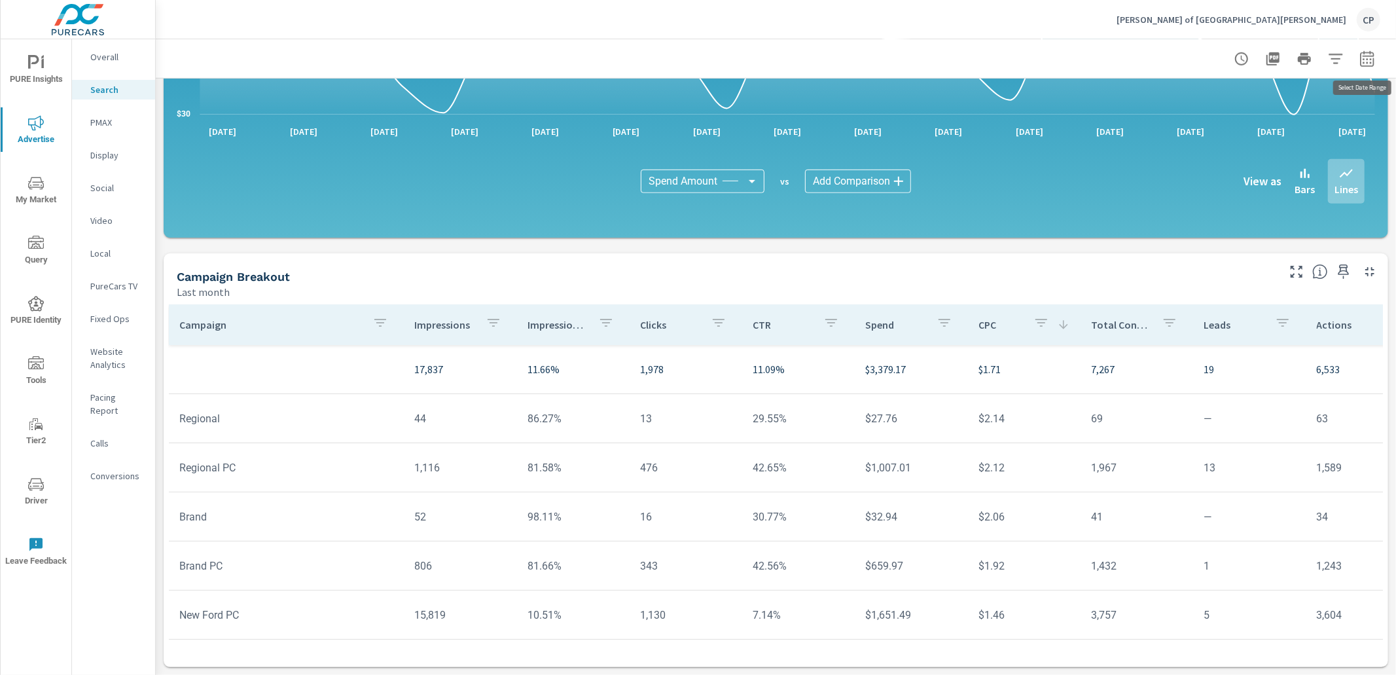
click at [1368, 61] on icon "button" at bounding box center [1368, 59] width 16 height 16
select select "Last month"
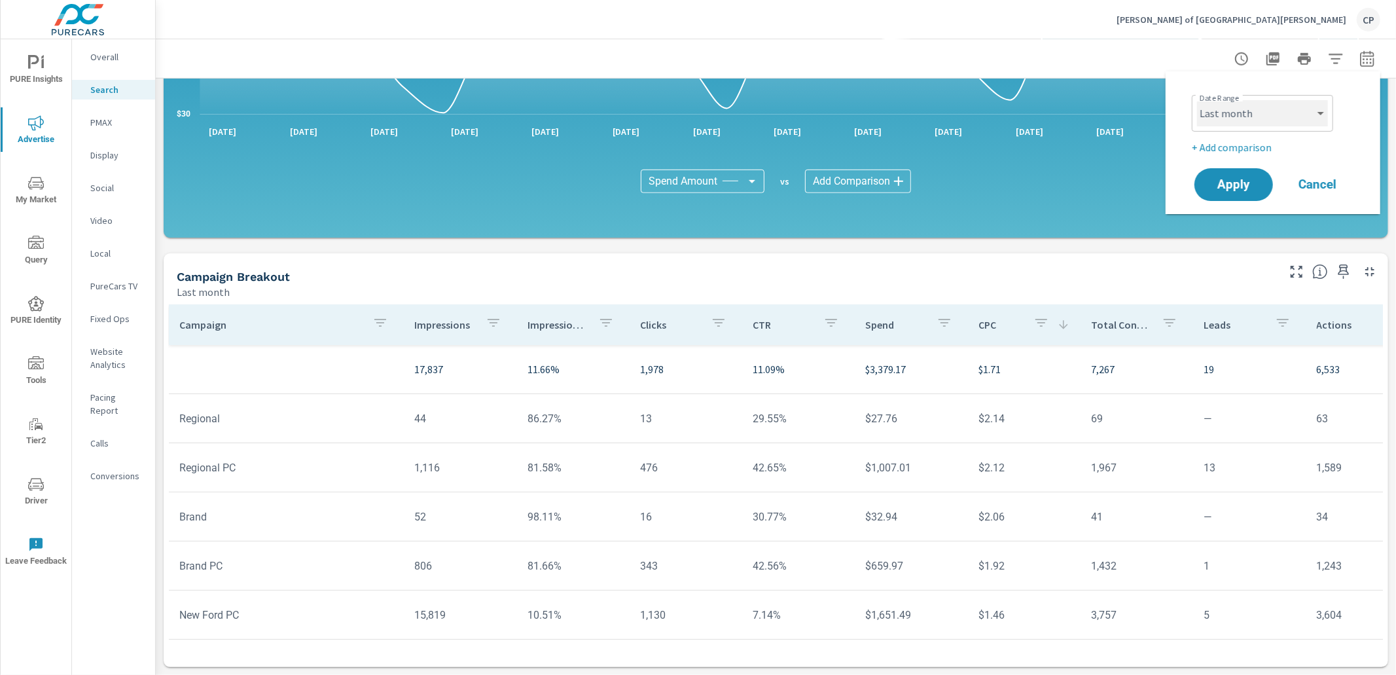
click at [1309, 113] on select "Custom Yesterday Last week Last 7 days Last 14 days Last 30 days Last 45 days L…" at bounding box center [1262, 113] width 131 height 26
click at [1245, 147] on p "+ Add comparison" at bounding box center [1276, 147] width 168 height 16
select select "Previous period"
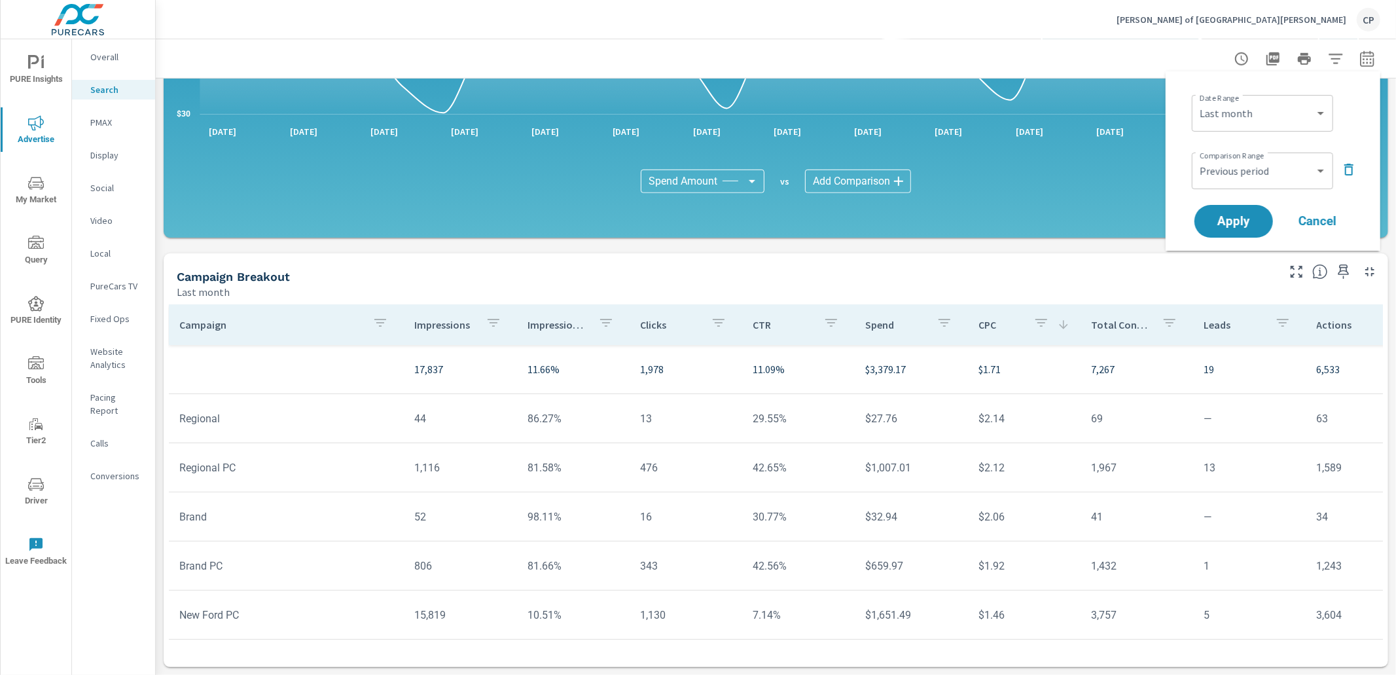
click at [1241, 200] on div "Date Range Custom Yesterday Last week Last 7 days Last 14 days Last 30 days Las…" at bounding box center [1273, 161] width 183 height 158
click at [1241, 205] on button "Apply" at bounding box center [1233, 221] width 81 height 34
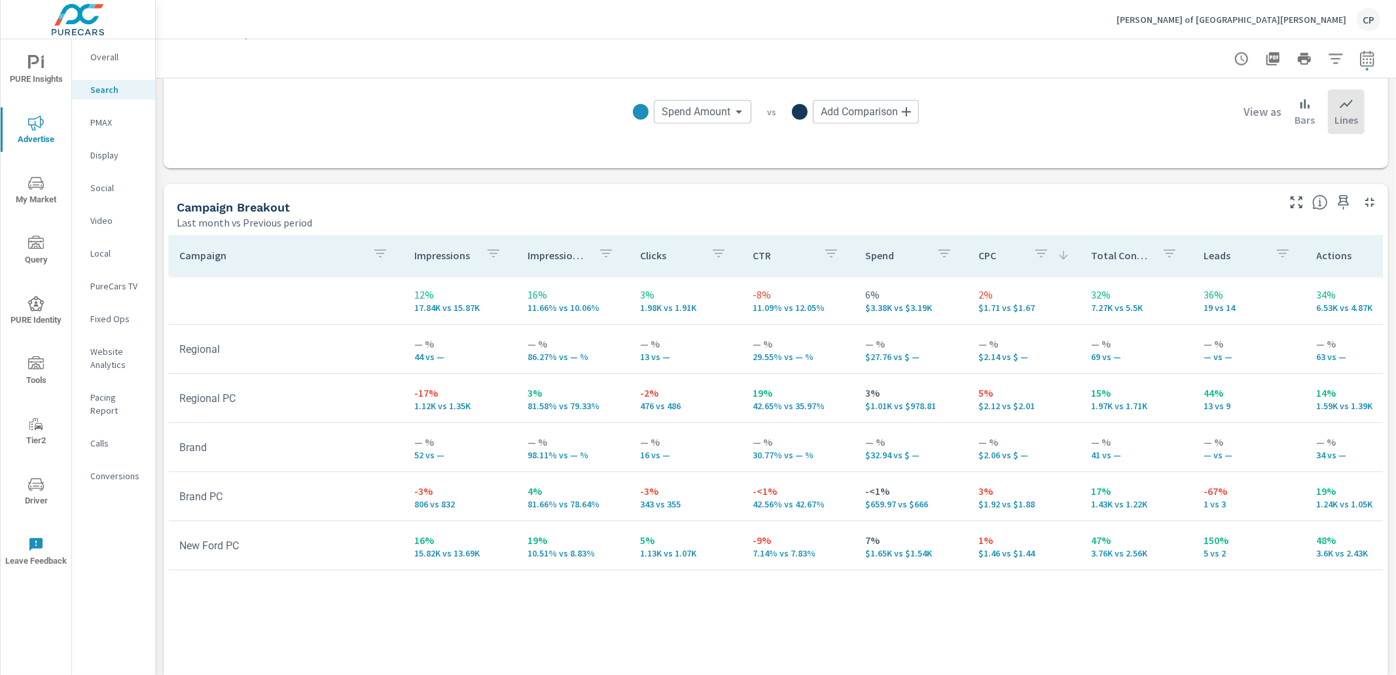
scroll to position [1170, 0]
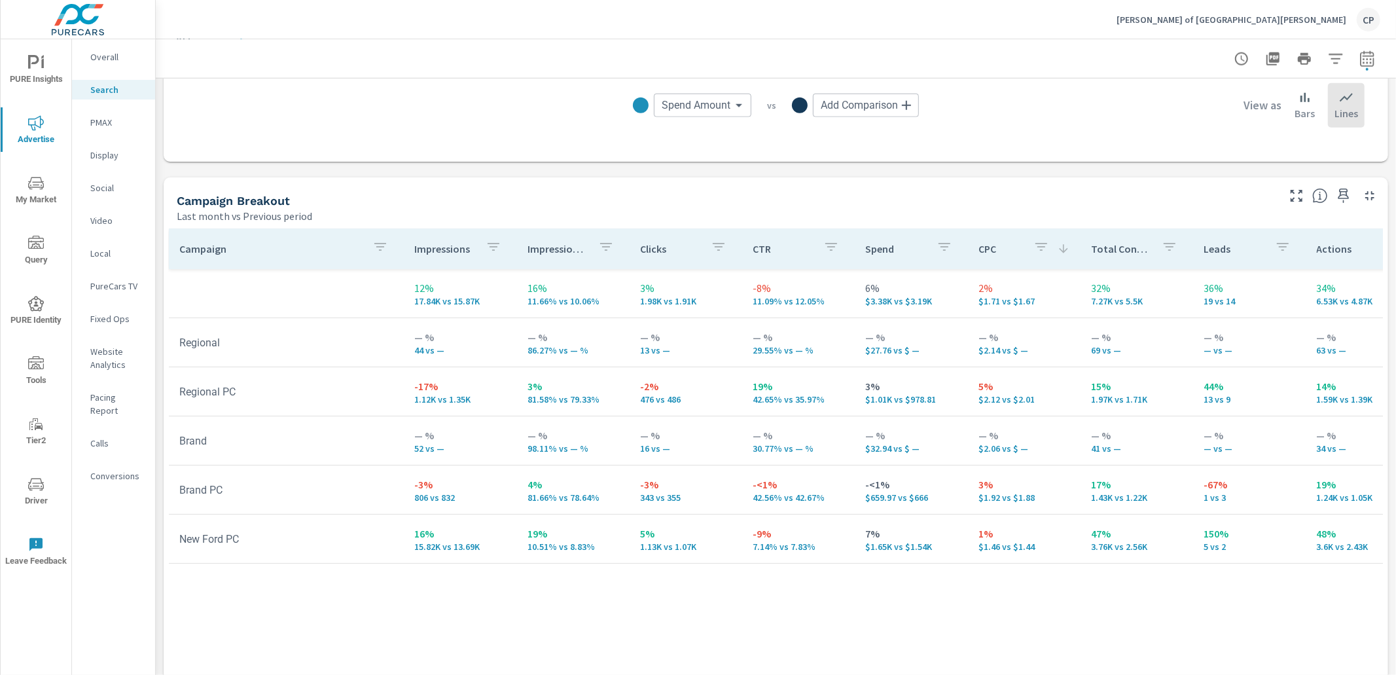
click at [121, 116] on p "PMAX" at bounding box center [117, 122] width 54 height 13
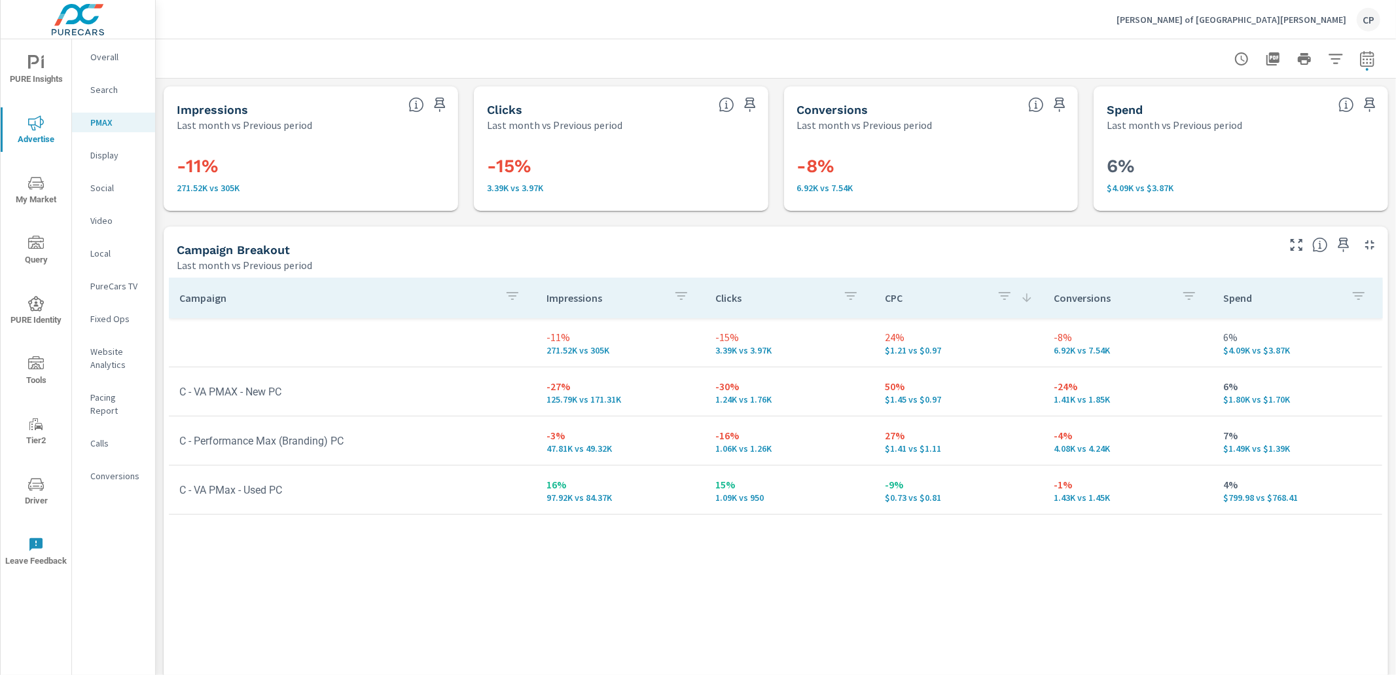
click at [101, 60] on p "Overall" at bounding box center [117, 56] width 54 height 13
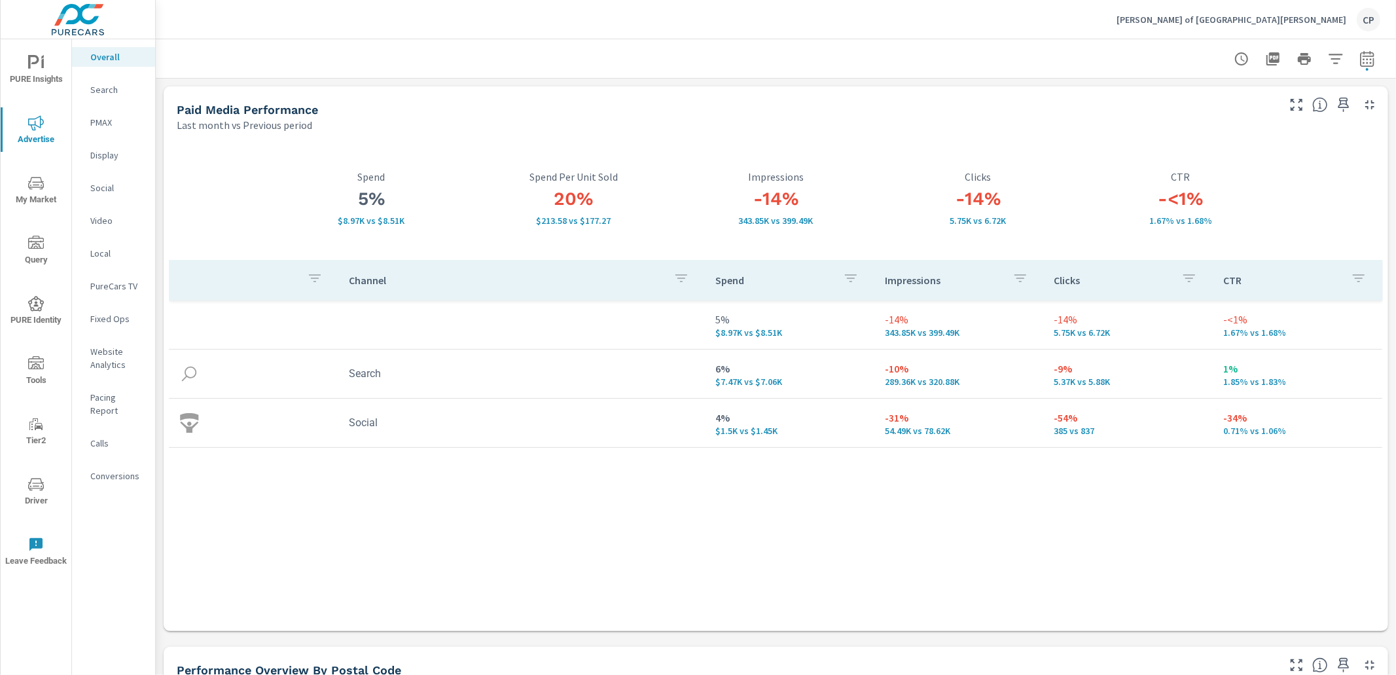
click at [37, 71] on span "PURE Insights" at bounding box center [36, 71] width 63 height 32
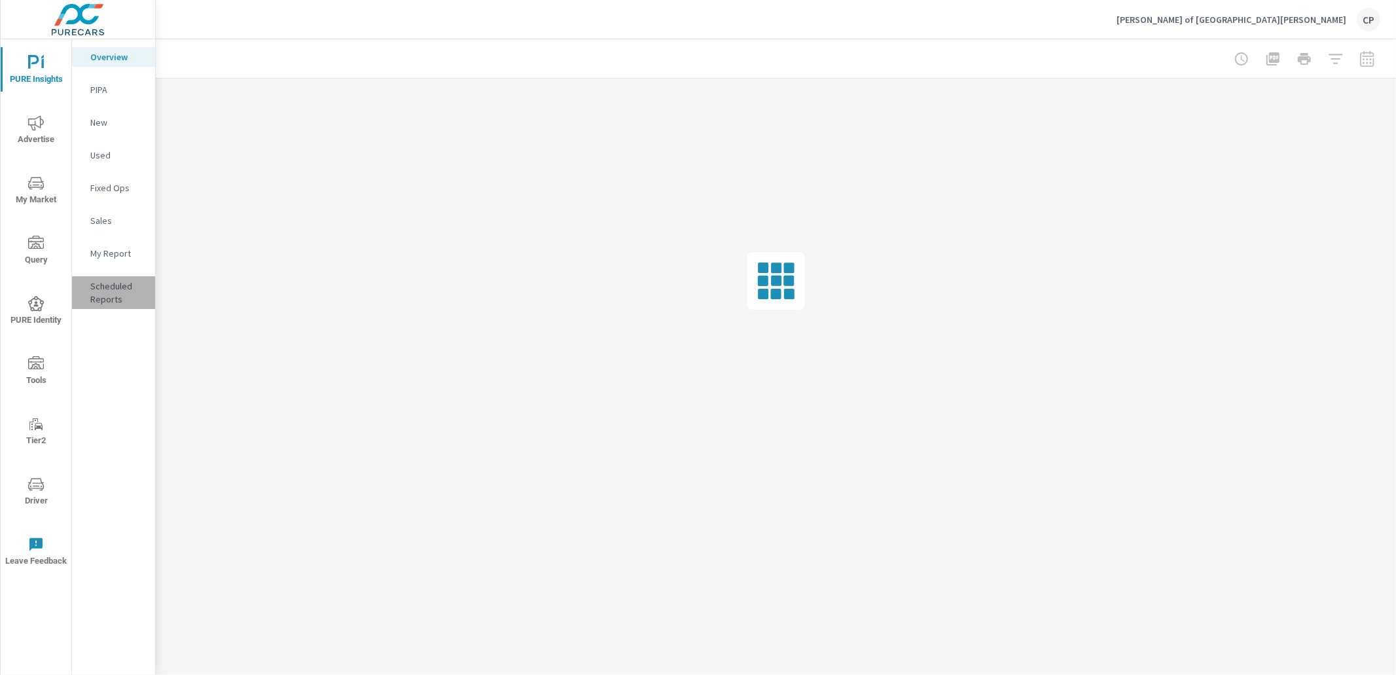
click at [118, 287] on p "Scheduled Reports" at bounding box center [117, 293] width 54 height 26
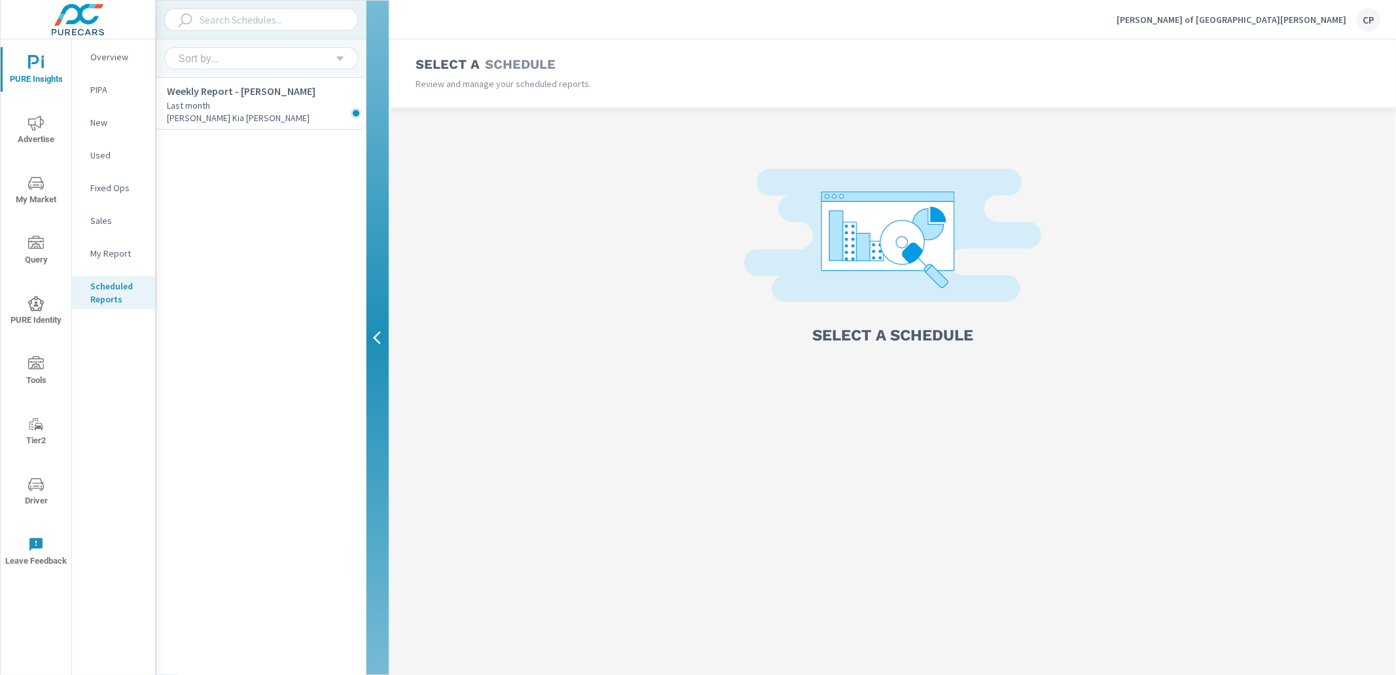
click at [115, 251] on p "My Report" at bounding box center [117, 253] width 54 height 13
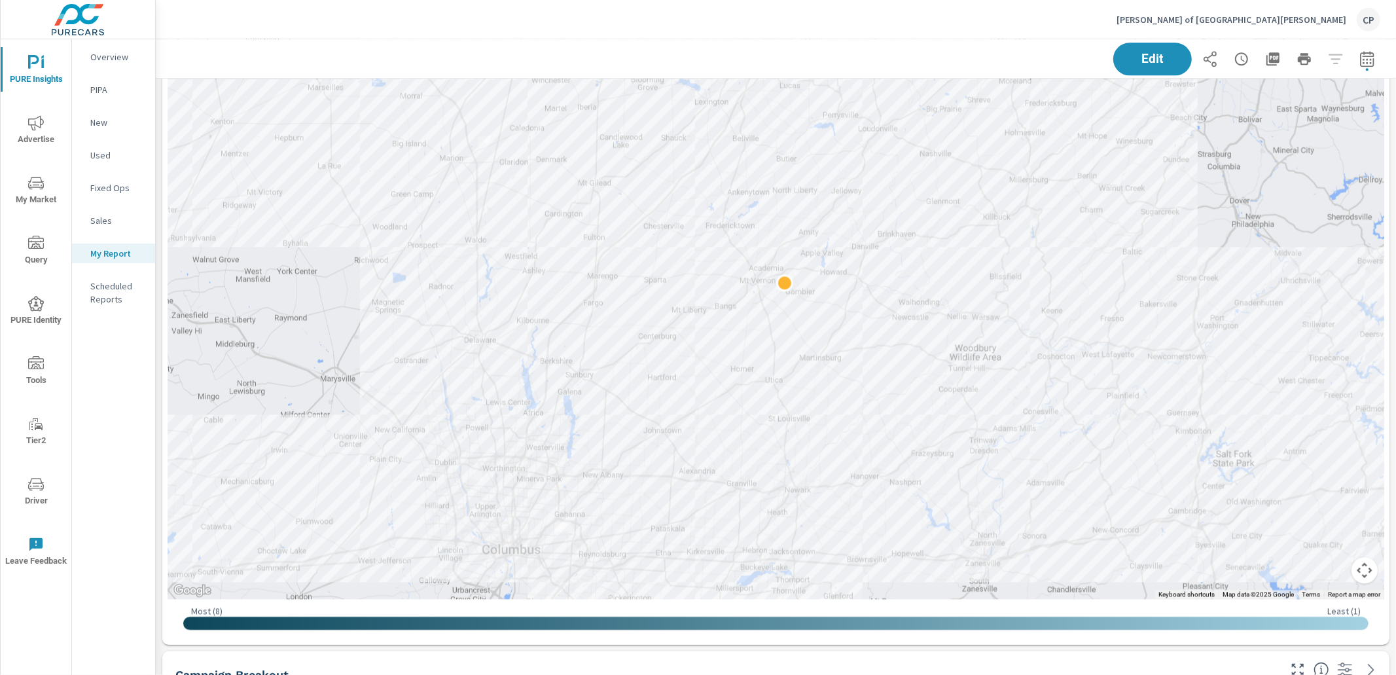
scroll to position [2780, 0]
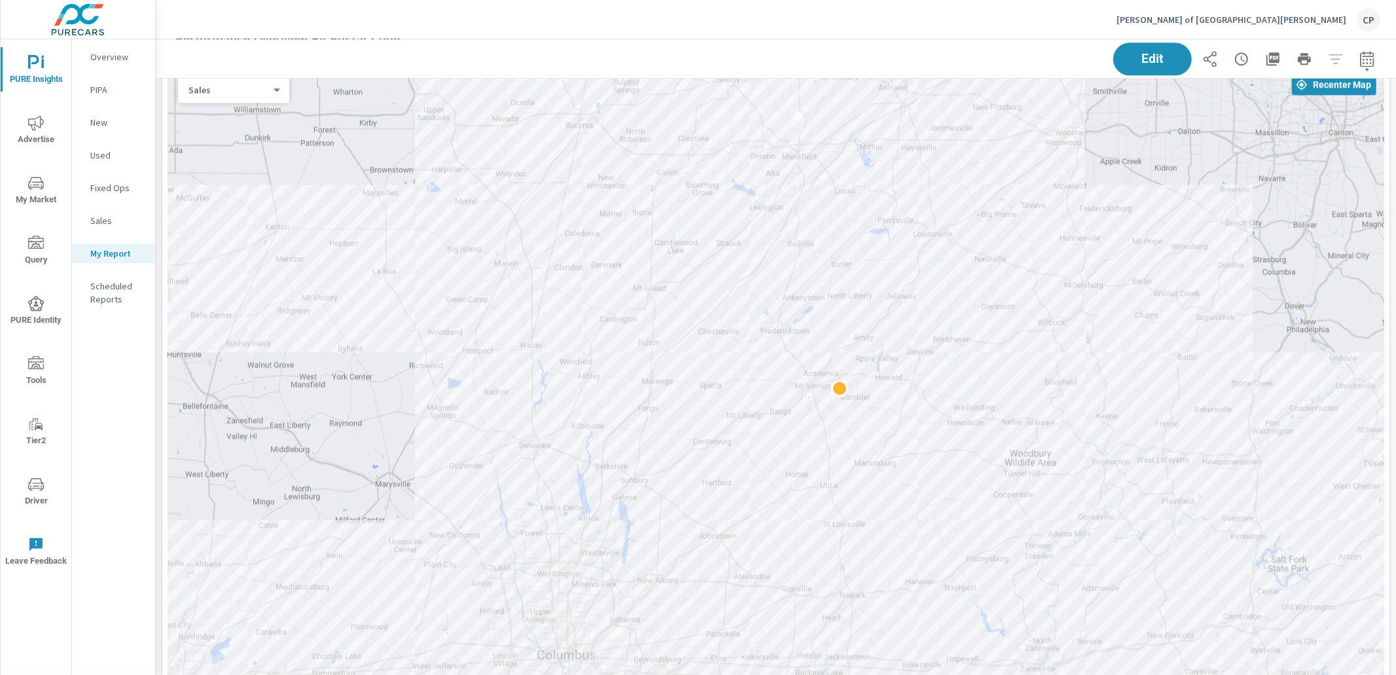
drag, startPoint x: 369, startPoint y: 216, endPoint x: 423, endPoint y: 205, distance: 55.5
click at [423, 205] on div at bounding box center [776, 390] width 1217 height 649
click at [1375, 65] on icon "button" at bounding box center [1368, 59] width 16 height 16
select select "Last month"
select select "Previous period"
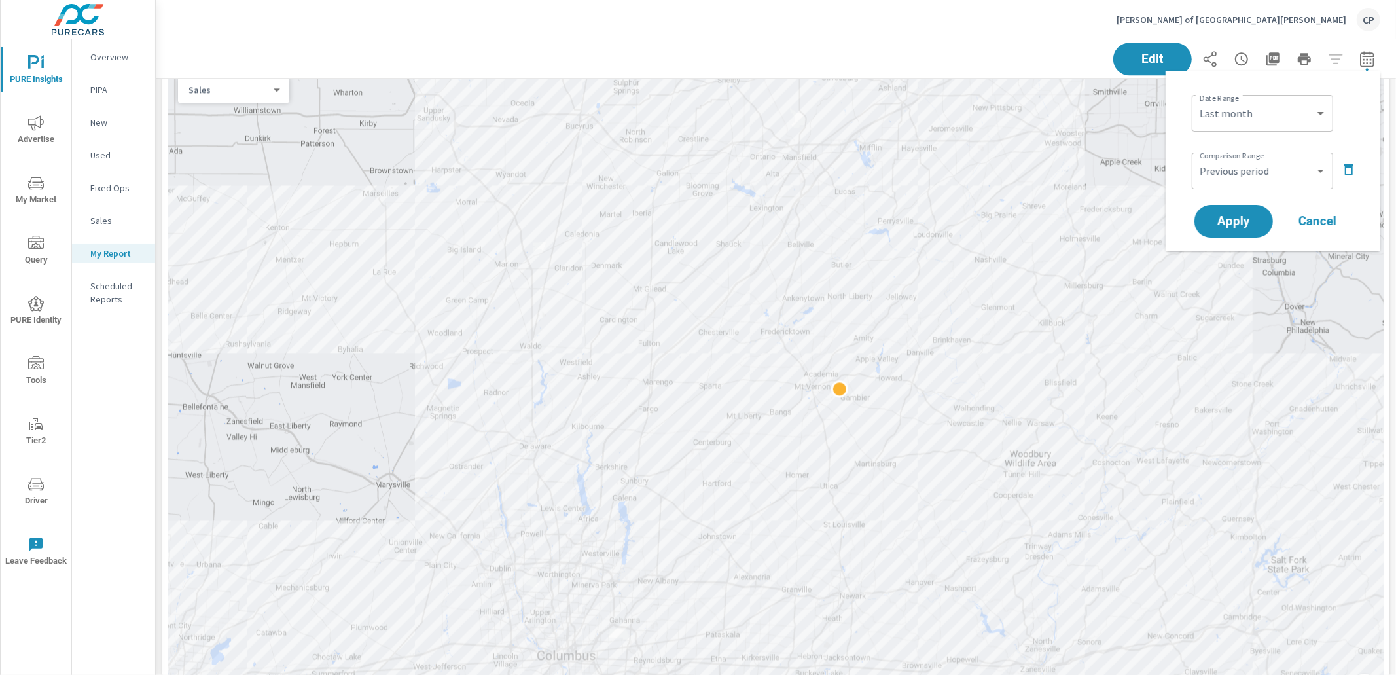
click at [986, 52] on div "Edit" at bounding box center [776, 58] width 1209 height 39
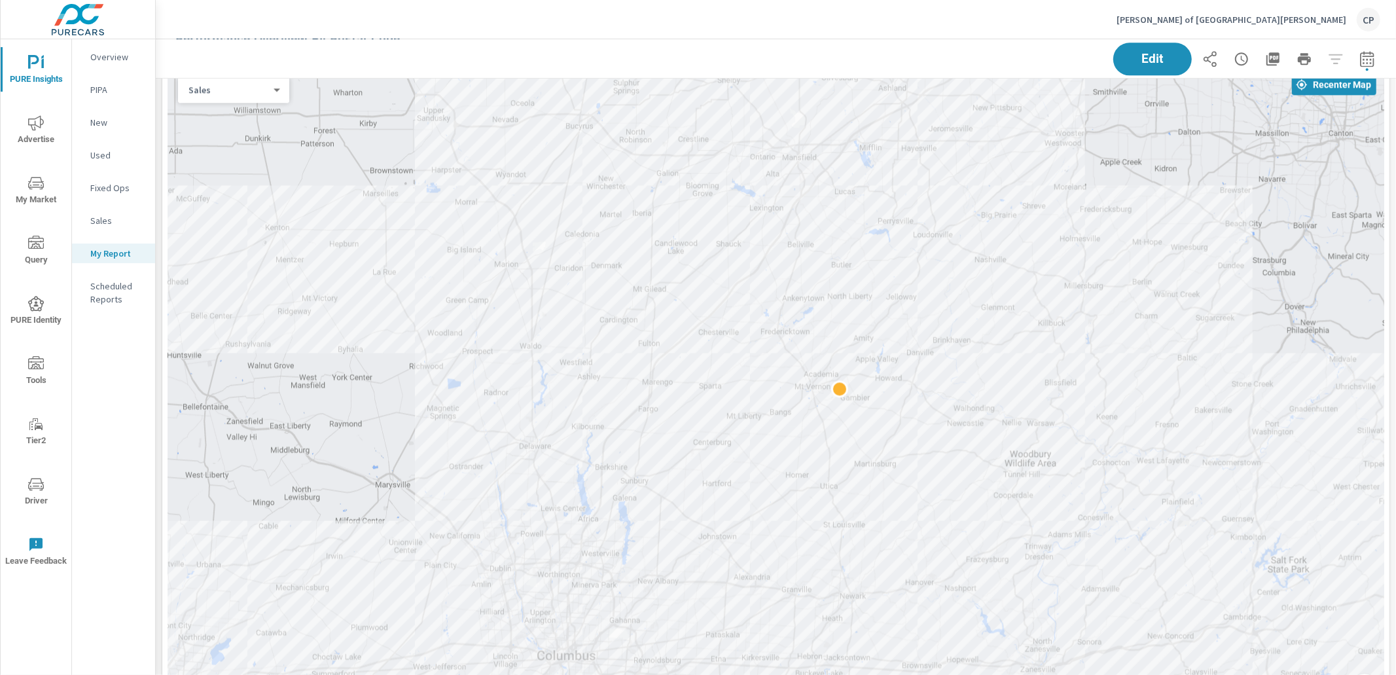
drag, startPoint x: 1368, startPoint y: 56, endPoint x: 1364, endPoint y: 62, distance: 6.7
click at [1365, 60] on icon "button" at bounding box center [1368, 59] width 16 height 16
select select "Last month"
select select "Previous period"
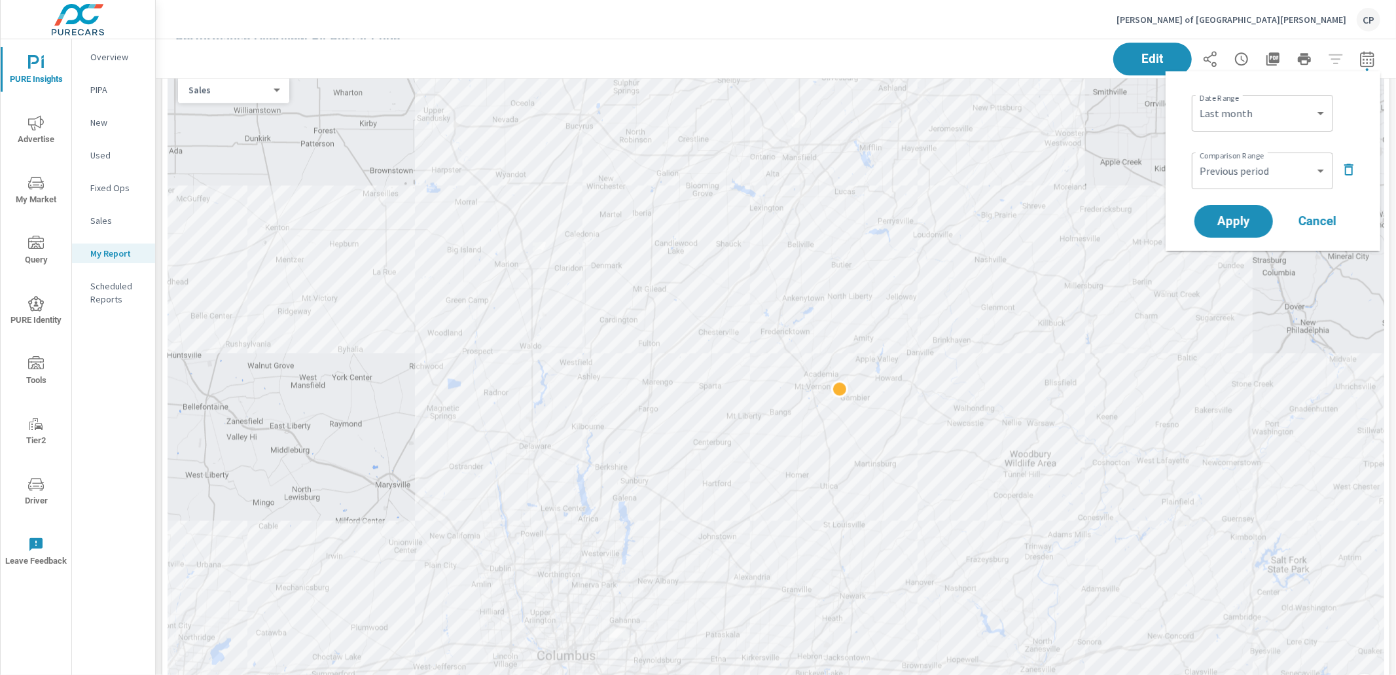
drag, startPoint x: 1354, startPoint y: 154, endPoint x: 1347, endPoint y: 166, distance: 13.8
click at [1352, 156] on div "Comparison Range Custom Previous period Previous month Previous year ​" at bounding box center [1276, 169] width 168 height 45
click at [1343, 173] on icon "button" at bounding box center [1349, 170] width 16 height 16
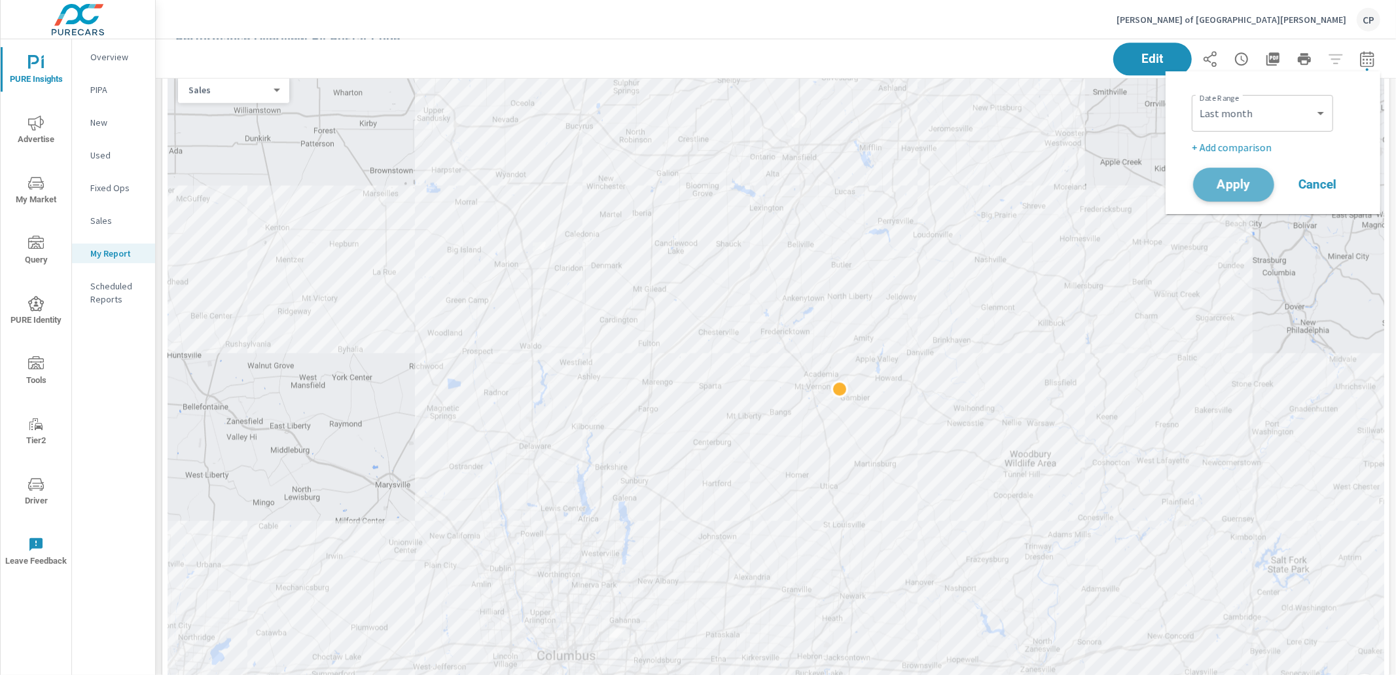
drag, startPoint x: 1235, startPoint y: 190, endPoint x: 1178, endPoint y: 188, distance: 57.0
click at [1232, 190] on span "Apply" at bounding box center [1234, 185] width 54 height 12
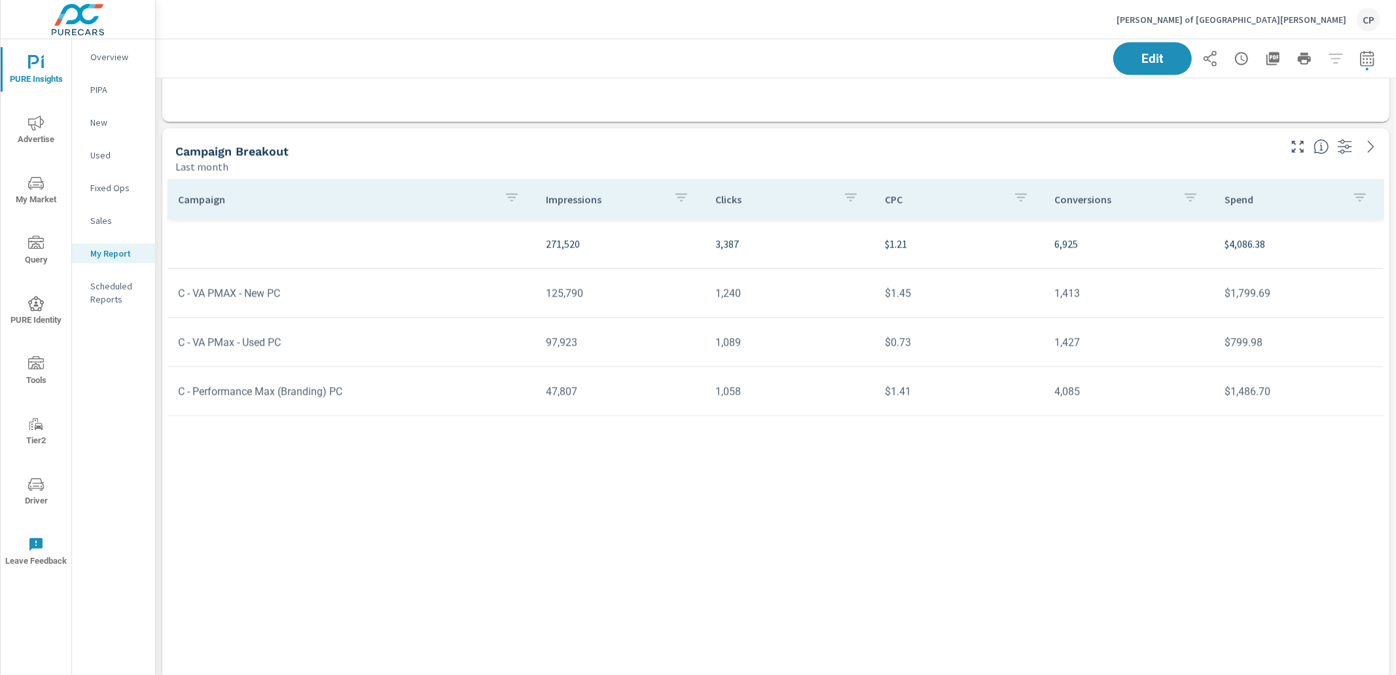
scroll to position [2024, 0]
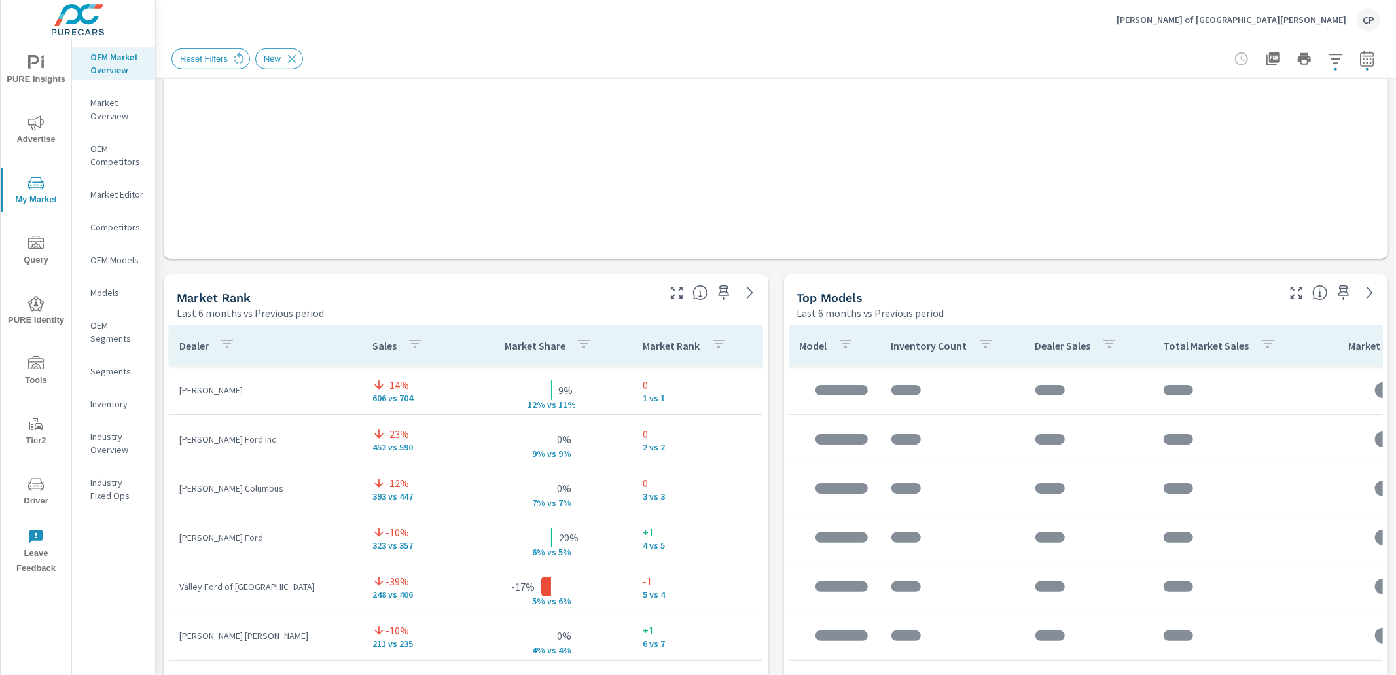
scroll to position [649, 0]
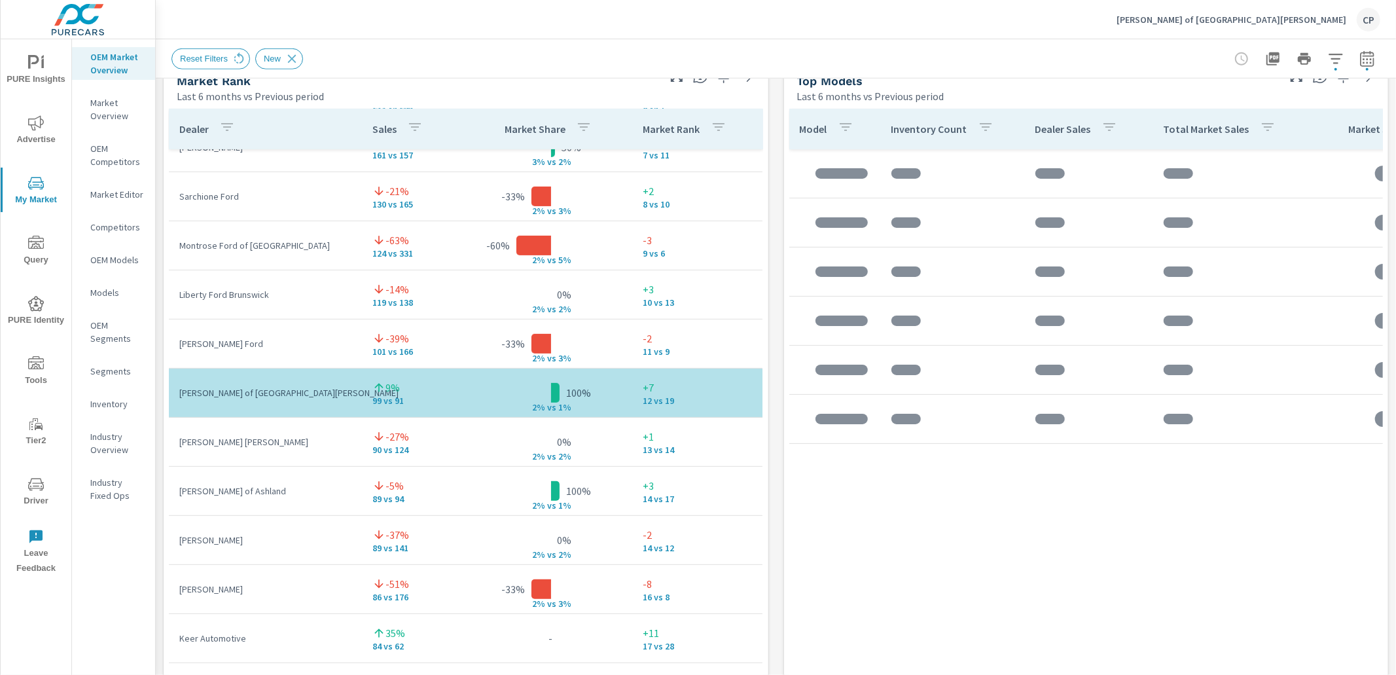
scroll to position [877, 0]
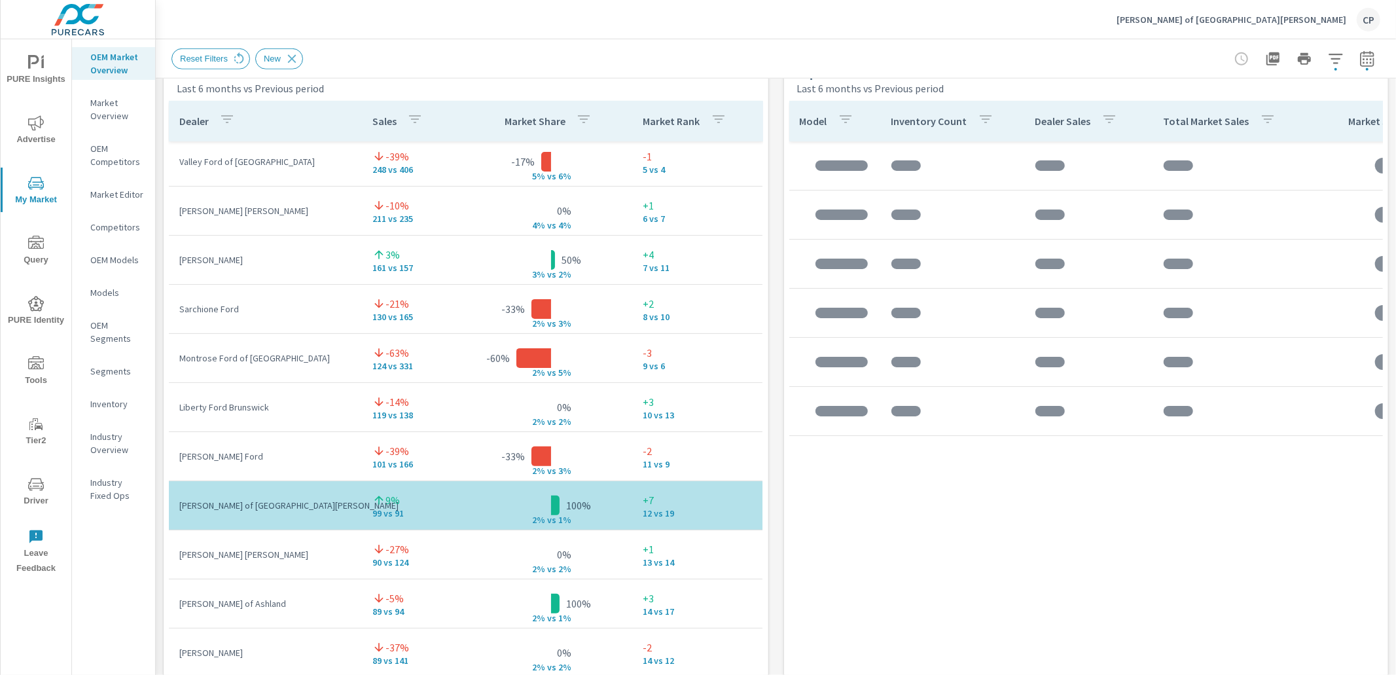
scroll to position [24, 0]
